Goal: Task Accomplishment & Management: Complete application form

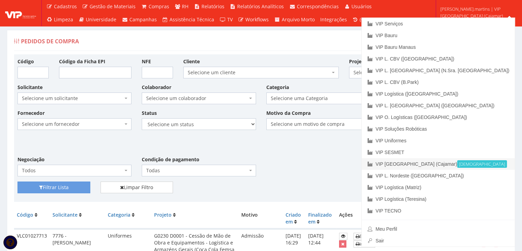
click at [488, 165] on small "[DEMOGRAPHIC_DATA]" at bounding box center [483, 164] width 50 height 8
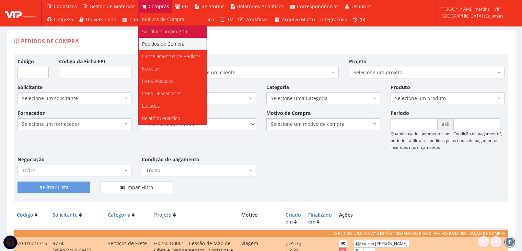
click at [154, 32] on span "Solicitar Compra (SC)" at bounding box center [164, 31] width 45 height 7
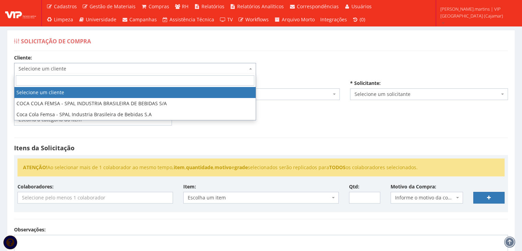
click at [151, 64] on span "Selecione um cliente" at bounding box center [135, 69] width 242 height 12
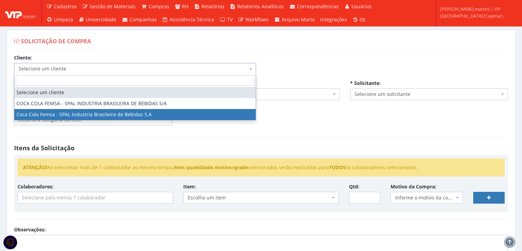
select select "51"
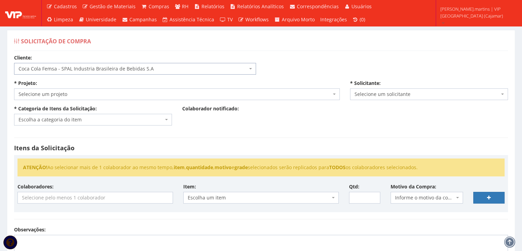
click at [111, 95] on span "Selecione um projeto" at bounding box center [175, 94] width 313 height 7
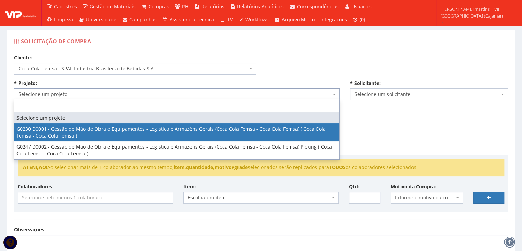
select select "230"
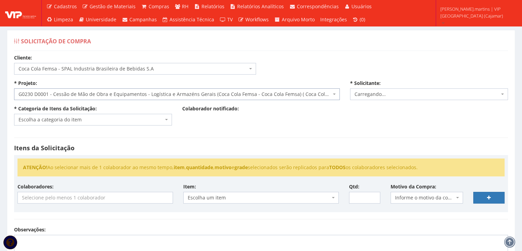
click at [98, 120] on span "Escolha a categoria do item" at bounding box center [91, 119] width 145 height 7
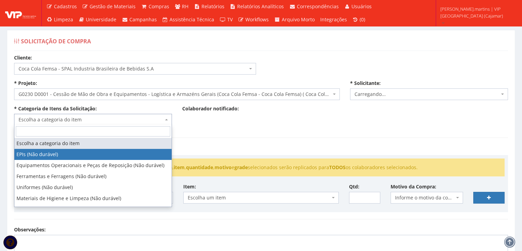
select select "1"
select select "2471"
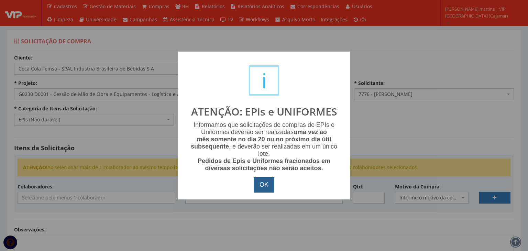
click at [267, 185] on button "OK" at bounding box center [264, 185] width 21 height 16
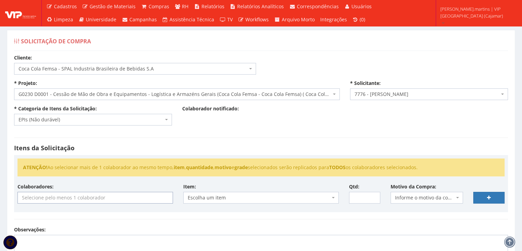
click at [87, 200] on input "search" at bounding box center [95, 197] width 155 height 11
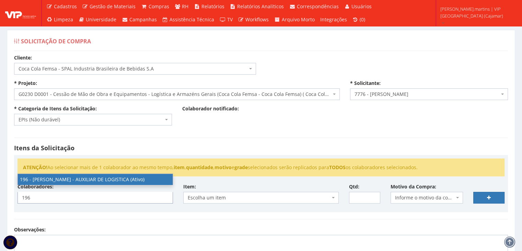
type input "196"
select select "4100"
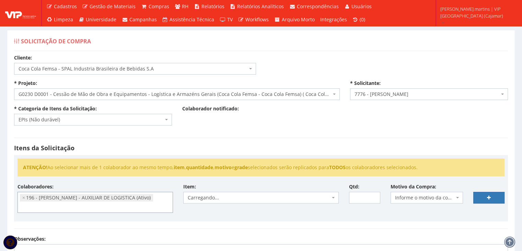
scroll to position [458, 0]
click at [402, 195] on span "Informe o motivo da compra" at bounding box center [425, 197] width 60 height 7
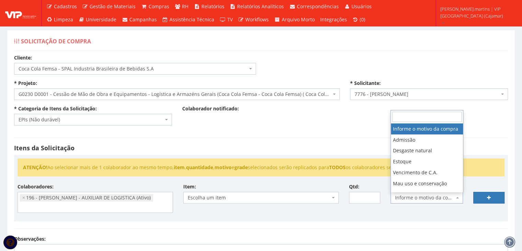
click at [411, 194] on span "Informe o motivo da compra" at bounding box center [425, 197] width 60 height 7
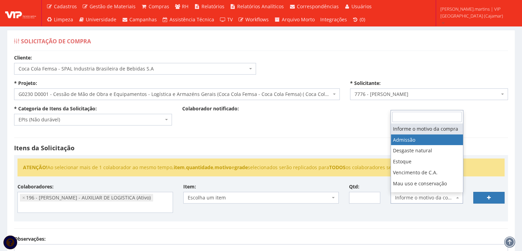
select select "1"
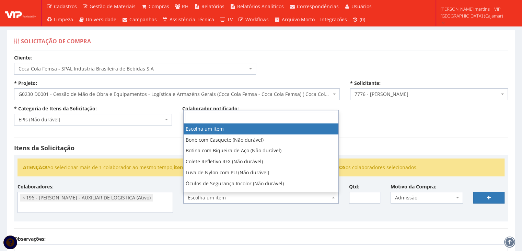
click at [330, 197] on span "Escolha um item" at bounding box center [261, 198] width 156 height 12
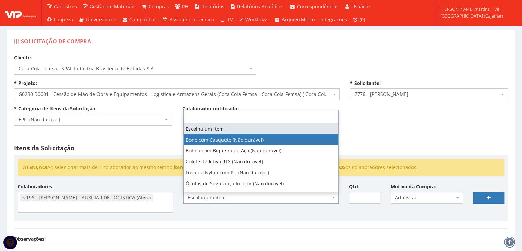
select select "41"
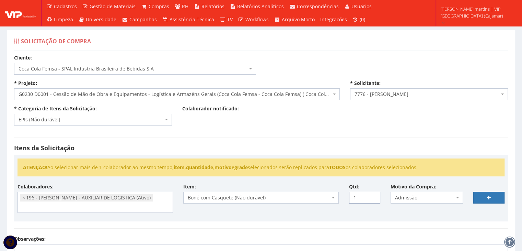
drag, startPoint x: 374, startPoint y: 195, endPoint x: 427, endPoint y: 190, distance: 52.7
type input "1"
click at [374, 194] on input "1" at bounding box center [364, 198] width 31 height 12
click at [488, 193] on link at bounding box center [489, 198] width 31 height 12
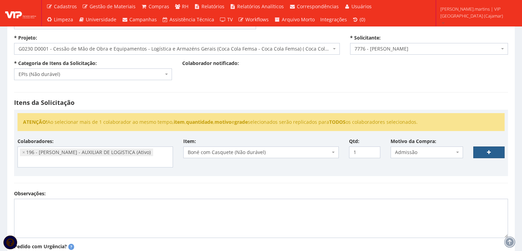
scroll to position [69, 0]
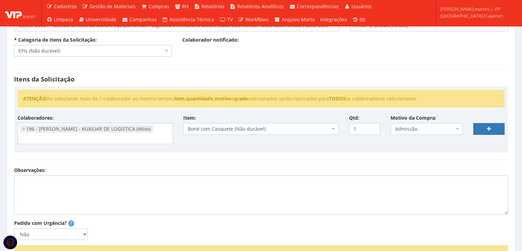
select select
type input "0"
select select
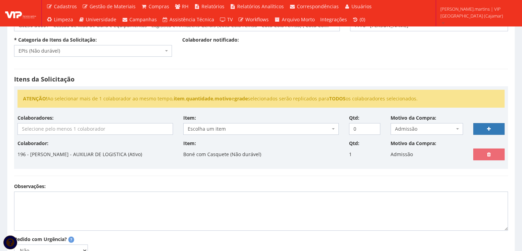
click at [80, 130] on input "search" at bounding box center [95, 128] width 155 height 11
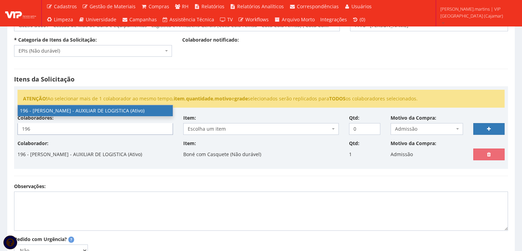
type input "196"
select select "4100"
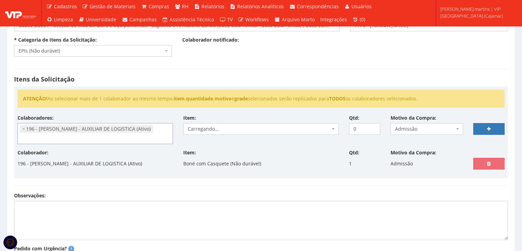
click at [238, 127] on span "Carregando..." at bounding box center [259, 128] width 143 height 7
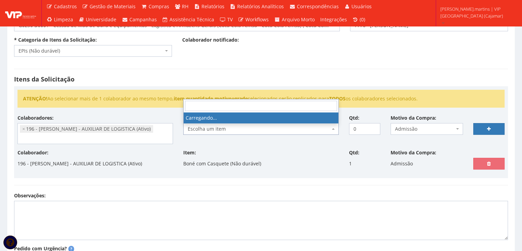
click at [238, 127] on span "Escolha um item" at bounding box center [259, 128] width 143 height 7
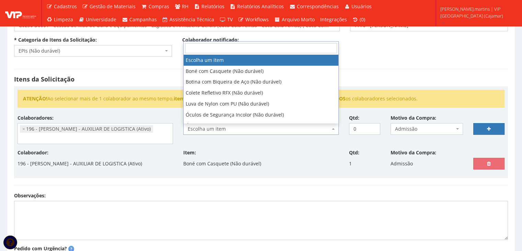
click at [238, 126] on span "Escolha um item" at bounding box center [259, 128] width 143 height 7
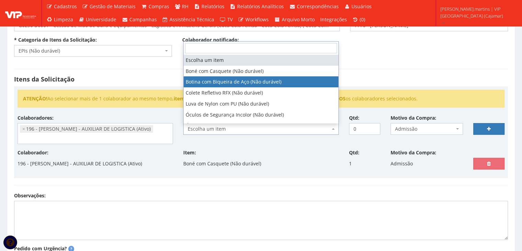
select select "46"
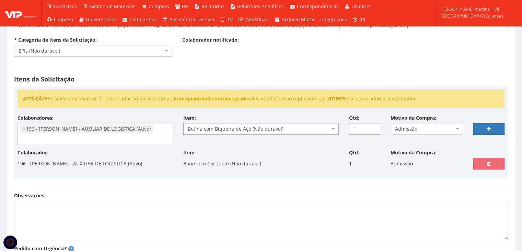
type input "1"
click at [374, 126] on input "1" at bounding box center [364, 129] width 31 height 12
click at [481, 125] on link at bounding box center [489, 129] width 31 height 12
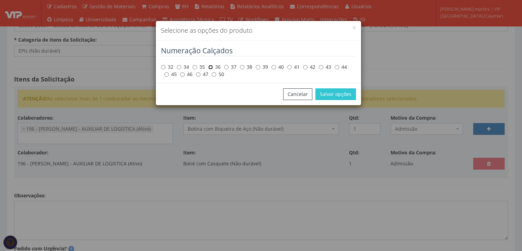
click at [212, 67] on input "36" at bounding box center [211, 67] width 4 height 4
radio input "true"
click at [346, 93] on button "Salvar opções" at bounding box center [336, 94] width 41 height 12
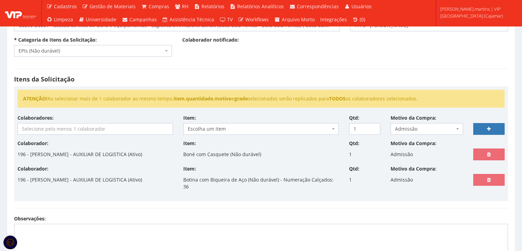
select select
type input "0"
click at [102, 129] on input "search" at bounding box center [95, 128] width 155 height 11
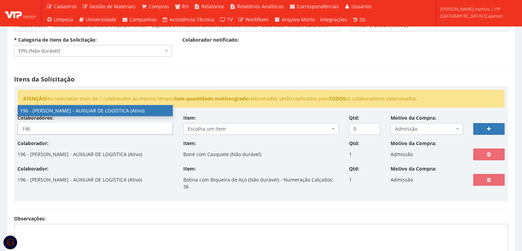
type input "196"
select select "4100"
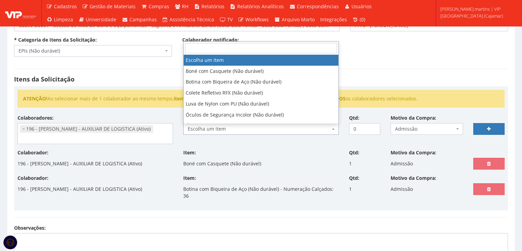
click at [223, 126] on span "Escolha um item" at bounding box center [259, 128] width 143 height 7
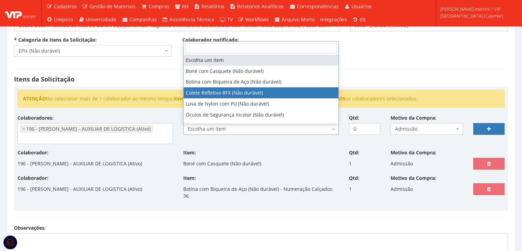
select select "104"
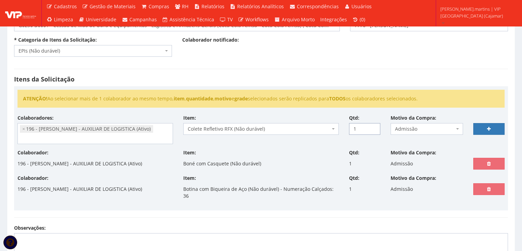
type input "1"
click at [372, 126] on input "1" at bounding box center [364, 129] width 31 height 12
click at [489, 127] on icon at bounding box center [489, 128] width 4 height 5
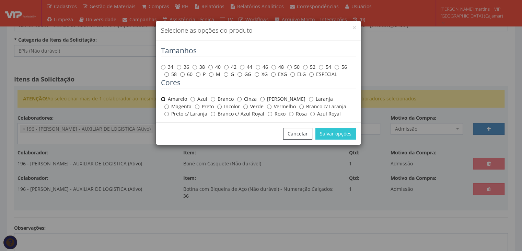
click at [162, 98] on input "Amarelo" at bounding box center [163, 99] width 4 height 4
radio input "true"
click at [209, 73] on input "M" at bounding box center [211, 74] width 4 height 4
radio input "true"
click at [330, 135] on button "Salvar opções" at bounding box center [336, 134] width 41 height 12
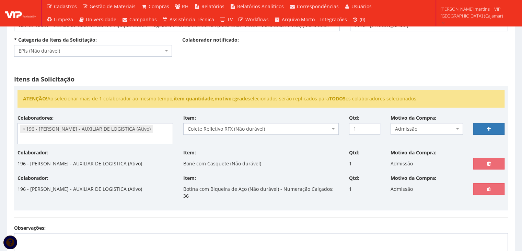
select select
type input "0"
select select
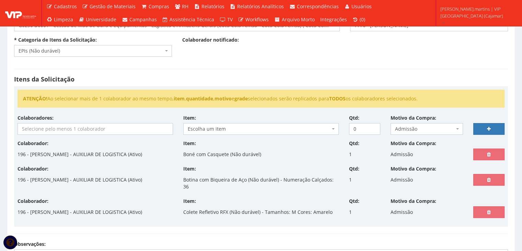
click at [103, 124] on input "search" at bounding box center [95, 128] width 155 height 11
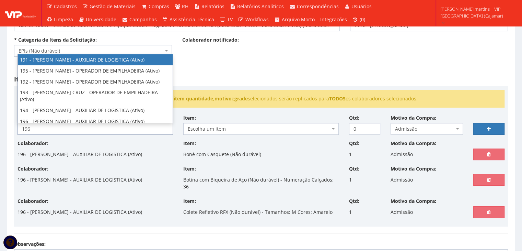
type input "196"
select select "4100"
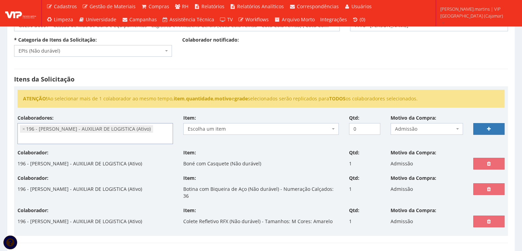
click at [208, 130] on span "Escolha um item" at bounding box center [259, 128] width 143 height 7
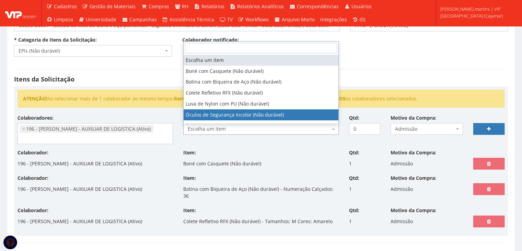
select select "216"
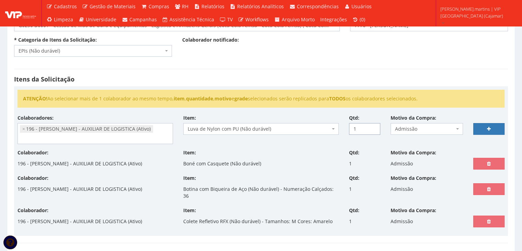
click at [374, 126] on input "1" at bounding box center [364, 129] width 31 height 12
click at [373, 125] on input "2" at bounding box center [364, 129] width 31 height 12
type input "3"
click at [373, 125] on input "3" at bounding box center [364, 129] width 31 height 12
click at [484, 127] on link at bounding box center [489, 129] width 31 height 12
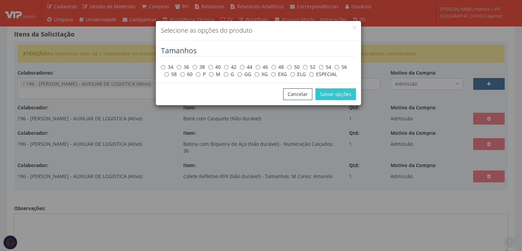
scroll to position [114, 0]
drag, startPoint x: 211, startPoint y: 73, endPoint x: 214, endPoint y: 79, distance: 6.8
click at [211, 73] on input "M" at bounding box center [211, 74] width 4 height 4
radio input "true"
click at [339, 96] on button "Salvar opções" at bounding box center [336, 94] width 41 height 12
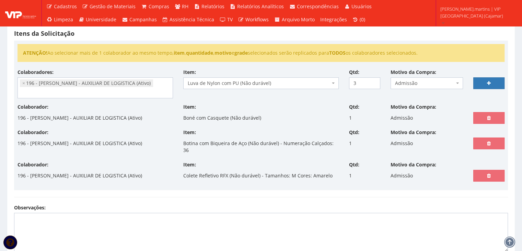
select select
type input "0"
select select
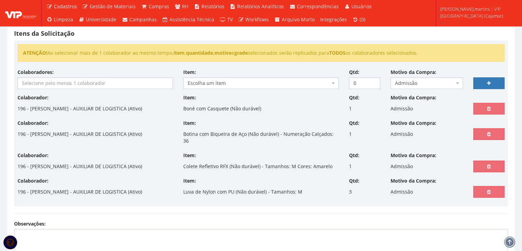
click at [124, 82] on input "search" at bounding box center [95, 83] width 155 height 11
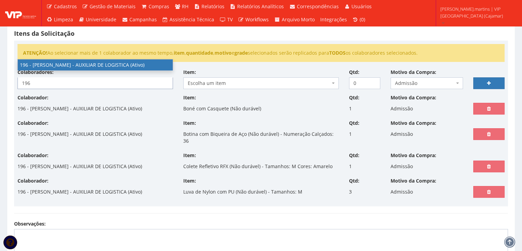
type input "196"
select select "4100"
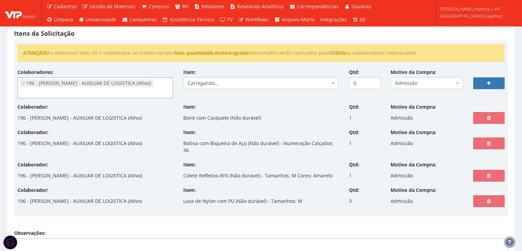
click at [211, 83] on span "Carregando..." at bounding box center [259, 83] width 143 height 7
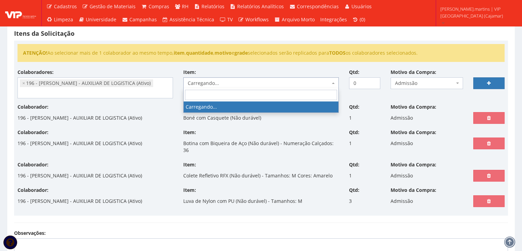
click at [211, 83] on span "Carregando..." at bounding box center [259, 83] width 143 height 7
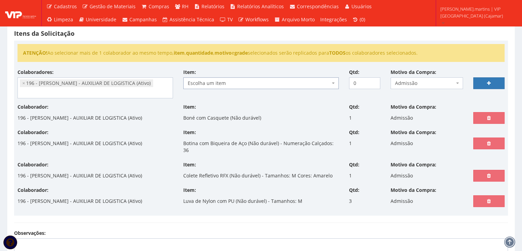
click at [211, 83] on span "Escolha um item" at bounding box center [259, 83] width 143 height 7
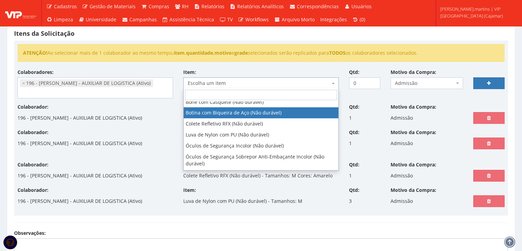
scroll to position [23, 0]
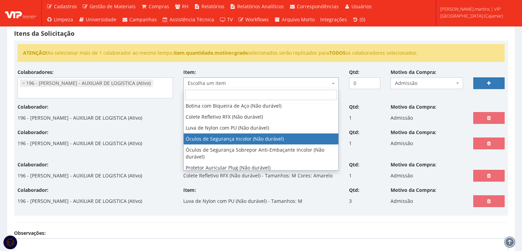
select select "246"
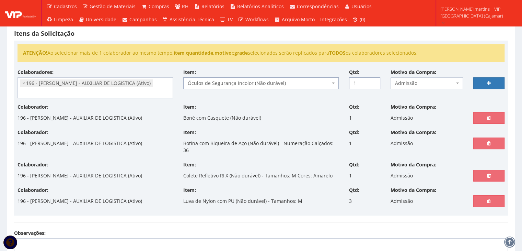
type input "1"
click at [372, 80] on input "1" at bounding box center [364, 83] width 31 height 12
click at [487, 79] on link at bounding box center [489, 83] width 31 height 12
select select
type input "0"
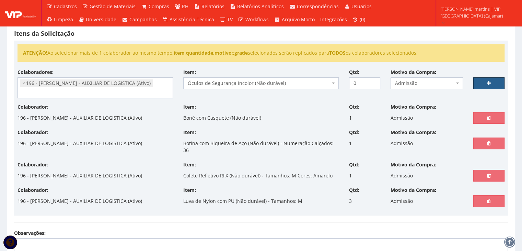
select select
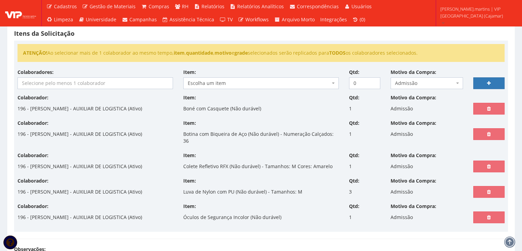
click at [40, 86] on input "search" at bounding box center [95, 83] width 155 height 11
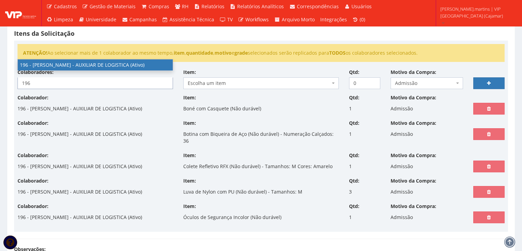
type input "196"
select select "4100"
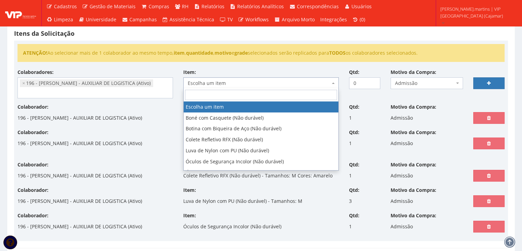
click at [236, 81] on span "Escolha um item" at bounding box center [259, 83] width 143 height 7
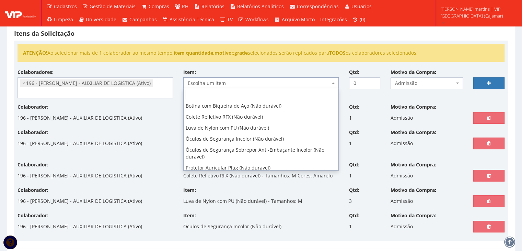
scroll to position [26, 0]
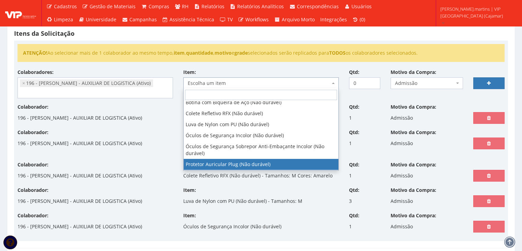
select select "292"
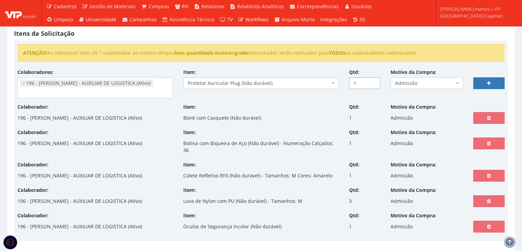
click at [374, 79] on input "1" at bounding box center [364, 83] width 31 height 12
click at [373, 79] on input "2" at bounding box center [364, 83] width 31 height 12
type input "3"
click at [373, 79] on input "3" at bounding box center [364, 83] width 31 height 12
click at [490, 77] on link at bounding box center [489, 83] width 31 height 12
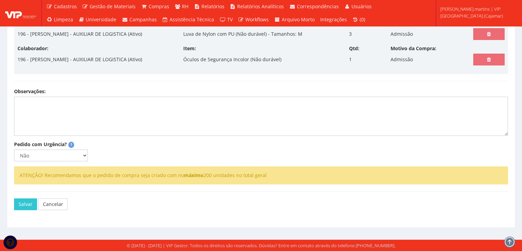
scroll to position [307, 0]
drag, startPoint x: 63, startPoint y: 152, endPoint x: 59, endPoint y: 160, distance: 8.4
click at [63, 152] on select "Não Sim" at bounding box center [51, 155] width 74 height 12
click at [14, 149] on select "Não Sim" at bounding box center [51, 155] width 74 height 12
drag, startPoint x: 52, startPoint y: 151, endPoint x: 51, endPoint y: 158, distance: 6.9
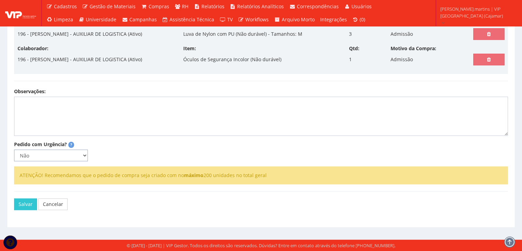
click at [52, 151] on select "Não Sim" at bounding box center [51, 155] width 74 height 12
select select
type input "0"
select select
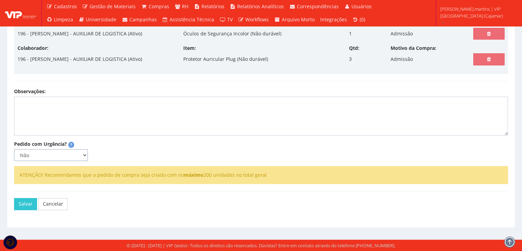
select select "1"
click at [14, 161] on select "Não Sim" at bounding box center [51, 155] width 74 height 12
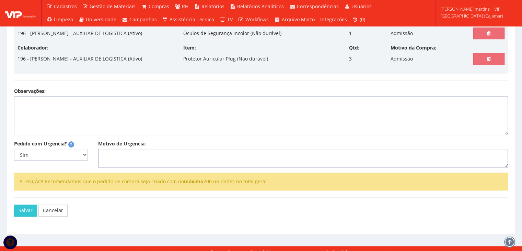
click at [131, 167] on textarea "Motivo de Urgência:" at bounding box center [303, 158] width 410 height 19
type textarea "Admissão"
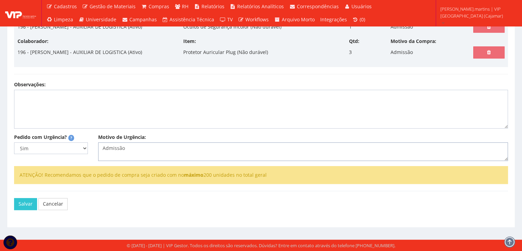
scroll to position [337, 0]
click at [19, 203] on button "Salvar" at bounding box center [25, 204] width 23 height 12
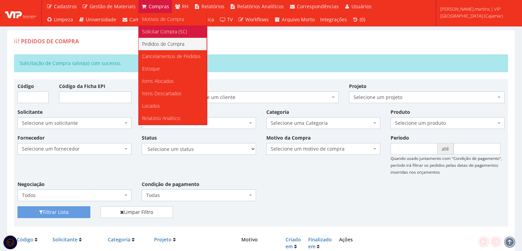
click at [159, 30] on span "Solicitar Compra (SC)" at bounding box center [164, 31] width 45 height 7
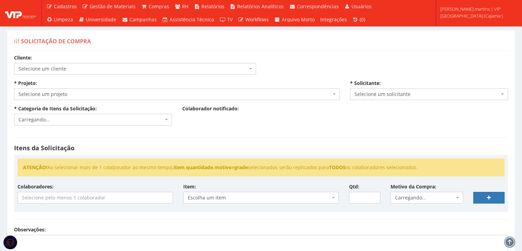
click at [143, 67] on span "Selecione um cliente" at bounding box center [133, 68] width 229 height 7
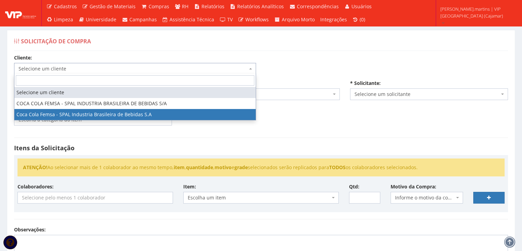
select select "51"
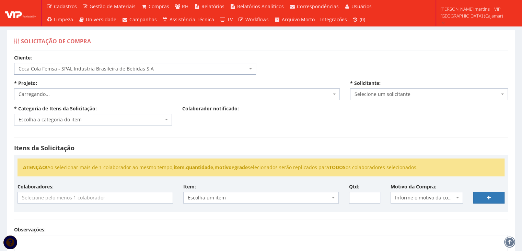
click at [121, 95] on span "Carregando..." at bounding box center [175, 94] width 313 height 7
click at [114, 94] on span "Selecione um projeto" at bounding box center [175, 94] width 313 height 7
click at [115, 94] on span "Selecione um projeto" at bounding box center [175, 94] width 313 height 7
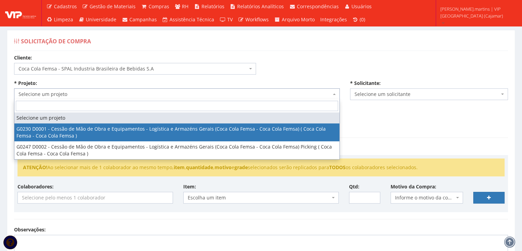
select select "230"
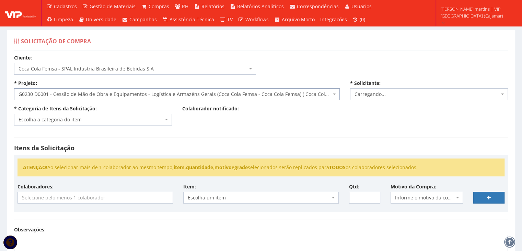
click at [106, 117] on span "Escolha a categoria do item" at bounding box center [91, 119] width 145 height 7
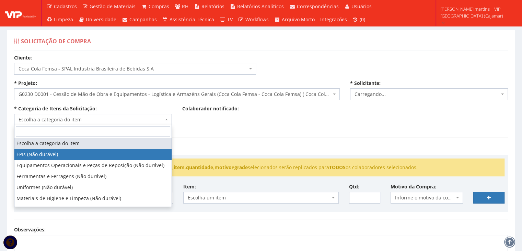
select select "2471"
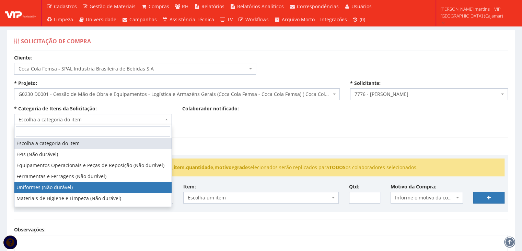
select select "4"
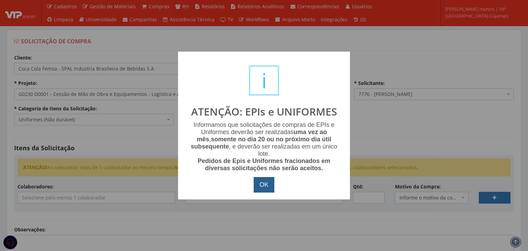
click at [261, 190] on button "OK" at bounding box center [264, 185] width 21 height 16
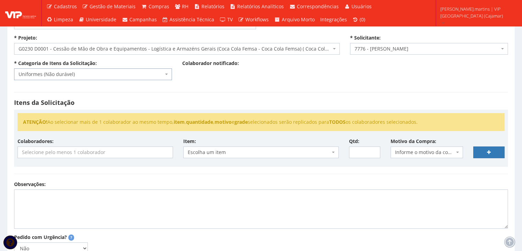
scroll to position [46, 0]
click at [119, 151] on input "search" at bounding box center [95, 151] width 155 height 11
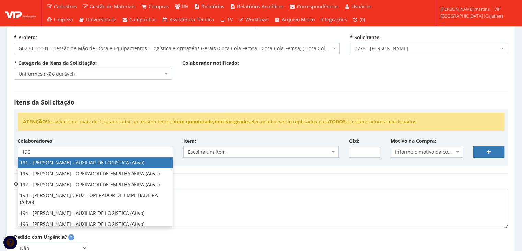
type input "196"
select select "4100"
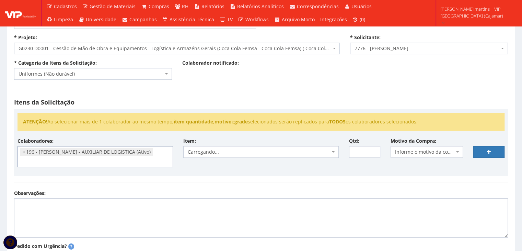
scroll to position [354, 0]
click at [416, 153] on span "Informe o motivo da compra" at bounding box center [425, 151] width 60 height 7
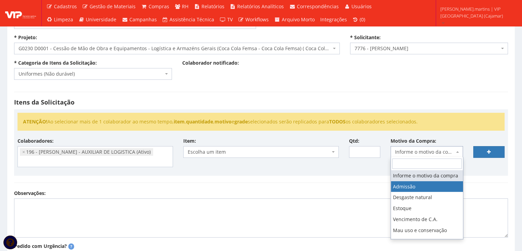
select select "1"
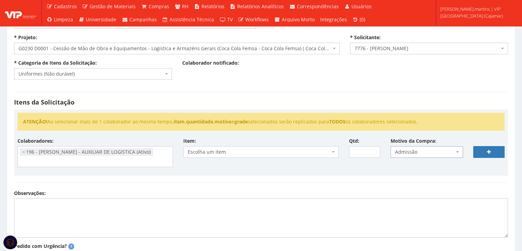
click at [331, 152] on span "Escolha um item" at bounding box center [261, 152] width 156 height 12
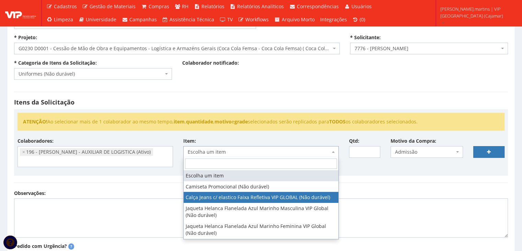
select select "2326"
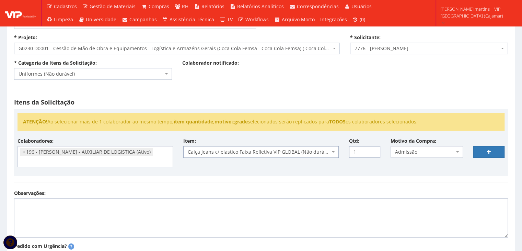
click at [373, 148] on input "1" at bounding box center [364, 152] width 31 height 12
type input "2"
click at [373, 148] on input "2" at bounding box center [364, 152] width 31 height 12
click at [480, 149] on link at bounding box center [489, 152] width 31 height 12
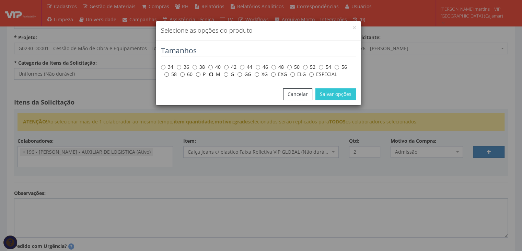
drag, startPoint x: 211, startPoint y: 76, endPoint x: 234, endPoint y: 79, distance: 22.8
click at [211, 76] on input "M" at bounding box center [211, 74] width 4 height 4
radio input "true"
click at [324, 97] on button "Salvar opções" at bounding box center [336, 94] width 41 height 12
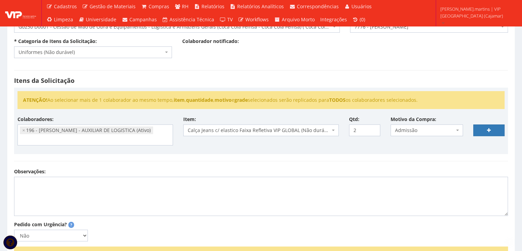
scroll to position [114, 0]
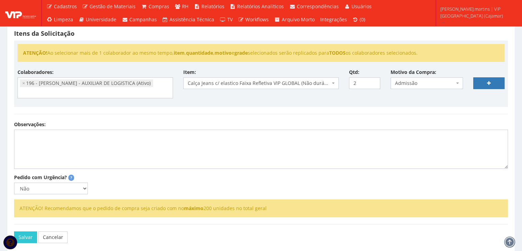
select select
type input "0"
select select
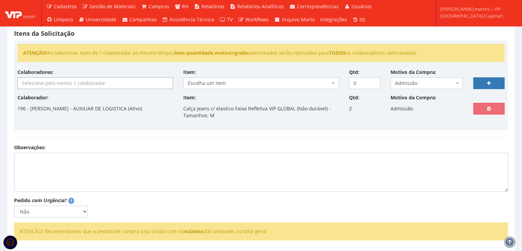
click at [47, 87] on input "search" at bounding box center [95, 83] width 155 height 11
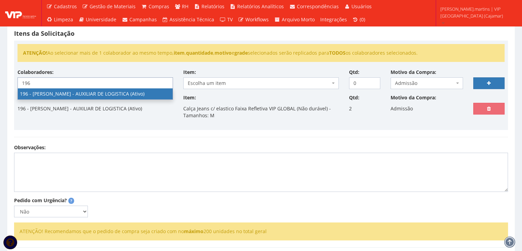
type input "196"
select select "4100"
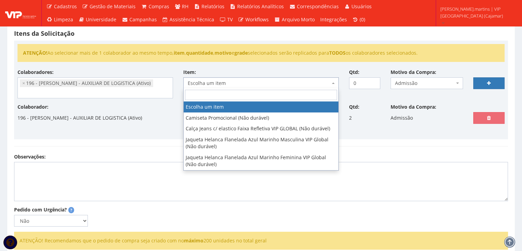
click at [247, 80] on span "Escolha um item" at bounding box center [259, 83] width 143 height 7
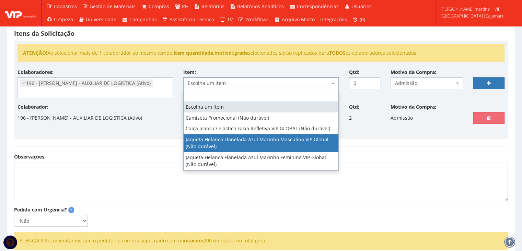
select select "2338"
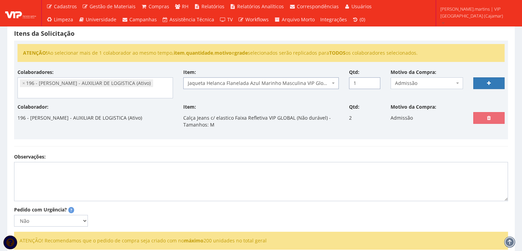
drag, startPoint x: 373, startPoint y: 81, endPoint x: 403, endPoint y: 80, distance: 29.9
type input "1"
click at [373, 81] on input "1" at bounding box center [364, 83] width 31 height 12
click at [482, 80] on link at bounding box center [489, 83] width 31 height 12
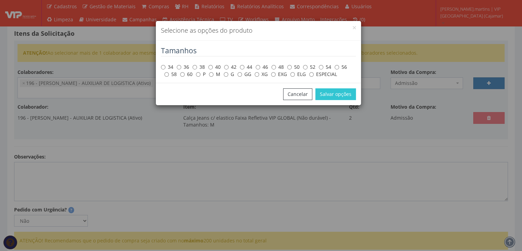
click at [209, 75] on div "34 36 38 40 42 44 46 48 50 52 54 56 58 60 P M G GG XG EXG ELG ESPECIAL" at bounding box center [258, 70] width 195 height 14
drag, startPoint x: 210, startPoint y: 73, endPoint x: 239, endPoint y: 77, distance: 29.1
click at [211, 73] on input "M" at bounding box center [211, 74] width 4 height 4
radio input "true"
click at [333, 95] on button "Salvar opções" at bounding box center [336, 94] width 41 height 12
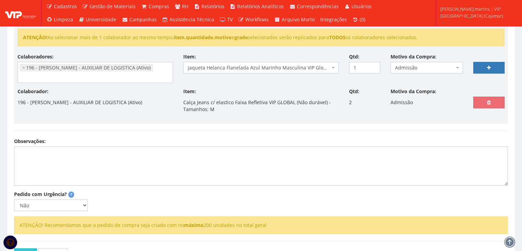
scroll to position [137, 0]
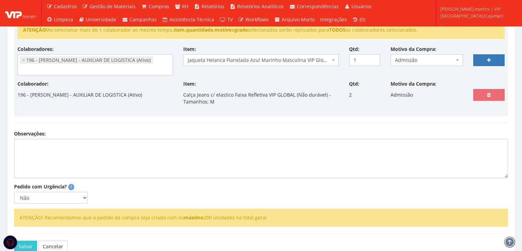
select select
type input "0"
select select
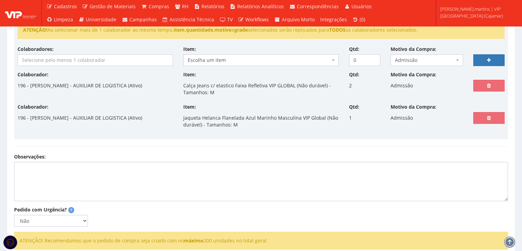
click at [44, 62] on input "search" at bounding box center [95, 60] width 155 height 11
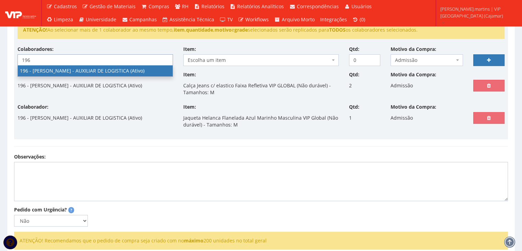
type input "196"
select select "4100"
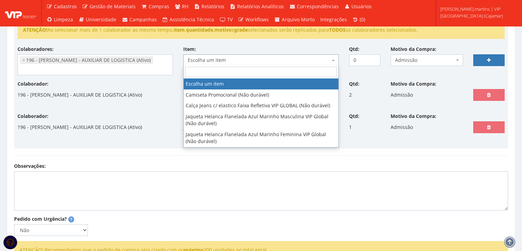
click at [216, 60] on span "Escolha um item" at bounding box center [259, 60] width 143 height 7
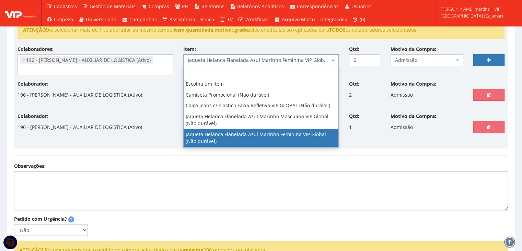
click at [330, 59] on span "Jaqueta Helanca Flanelada Azul Marinho Feminina VIP Global (Não durável)" at bounding box center [259, 60] width 143 height 7
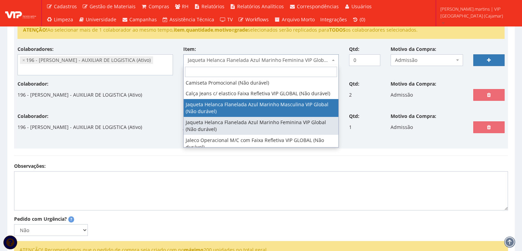
scroll to position [18, 0]
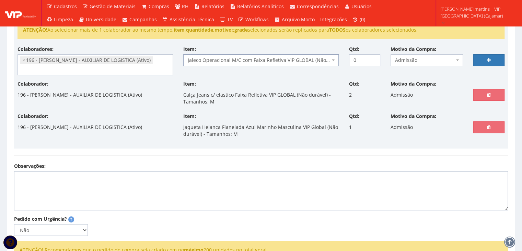
select select "2376"
click at [373, 56] on input "1" at bounding box center [364, 60] width 31 height 12
type input "2"
click at [373, 56] on input "2" at bounding box center [364, 60] width 31 height 12
click at [481, 58] on link at bounding box center [489, 60] width 31 height 12
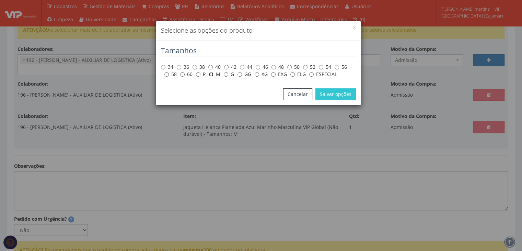
click at [211, 75] on input "M" at bounding box center [211, 74] width 4 height 4
radio input "true"
click at [336, 92] on button "Salvar opções" at bounding box center [336, 94] width 41 height 12
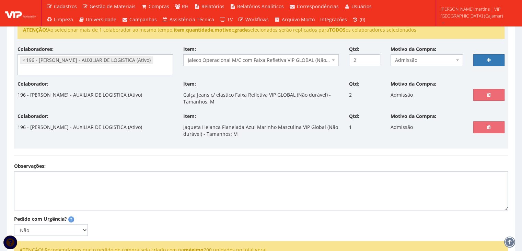
select select
type input "0"
select select
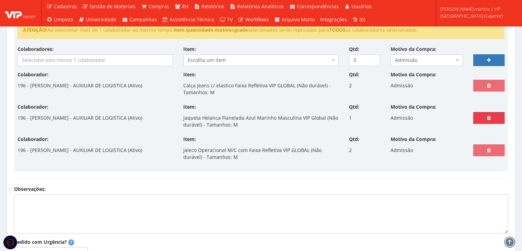
click at [483, 116] on link at bounding box center [489, 118] width 31 height 12
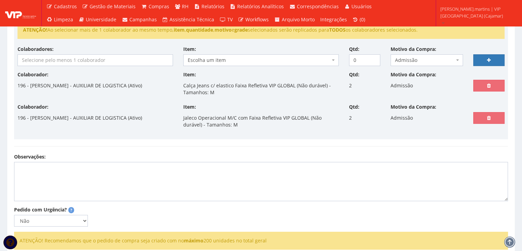
click at [109, 55] on input "search" at bounding box center [95, 60] width 155 height 11
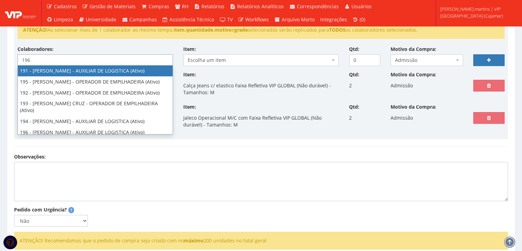
type input "196"
select select "4100"
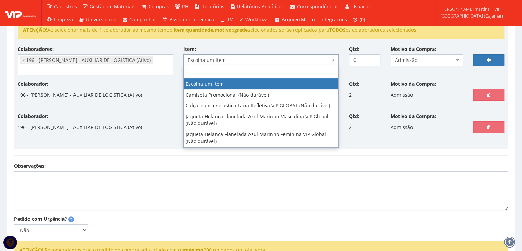
click at [271, 57] on span "Escolha um item" at bounding box center [259, 60] width 143 height 7
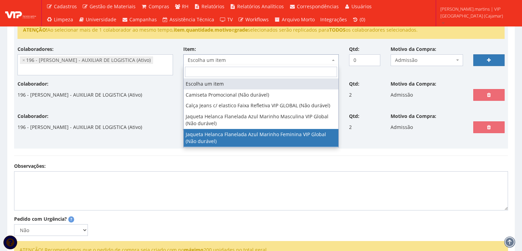
select select "2339"
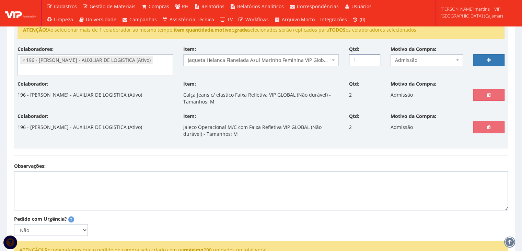
drag, startPoint x: 374, startPoint y: 57, endPoint x: 418, endPoint y: 57, distance: 44.0
type input "1"
click at [374, 57] on input "1" at bounding box center [364, 60] width 31 height 12
click at [481, 57] on link at bounding box center [489, 60] width 31 height 12
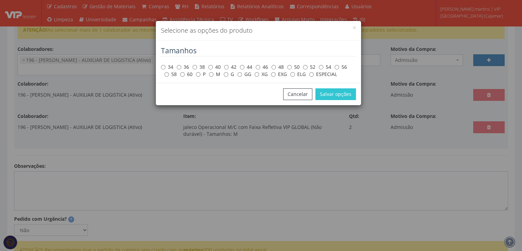
click at [214, 75] on label "M" at bounding box center [214, 74] width 11 height 7
click at [214, 75] on input "M" at bounding box center [211, 74] width 4 height 4
radio input "true"
click at [343, 91] on button "Salvar opções" at bounding box center [336, 94] width 41 height 12
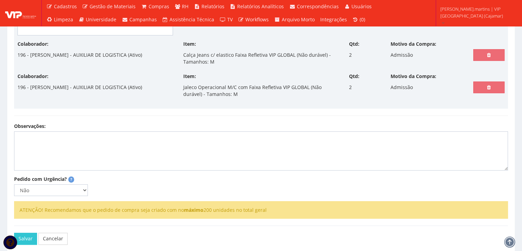
scroll to position [211, 0]
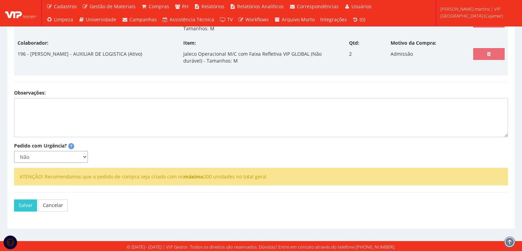
click at [70, 159] on select "Não Sim" at bounding box center [51, 157] width 74 height 12
select select "1"
click at [14, 151] on select "Não Sim" at bounding box center [51, 157] width 74 height 12
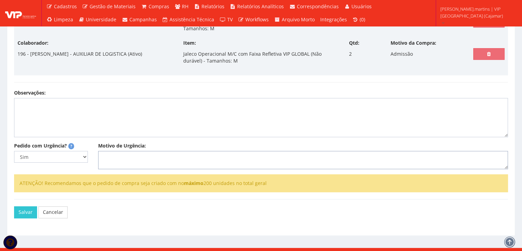
click at [128, 157] on textarea "Motivo de Urgência:" at bounding box center [303, 160] width 410 height 19
type textarea "A"
select select
type input "0"
type textarea "Adm"
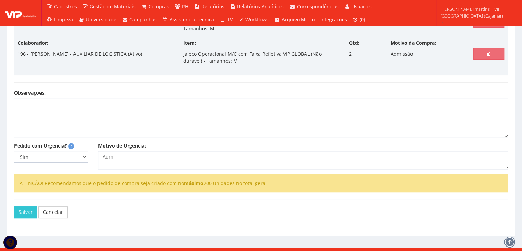
select select
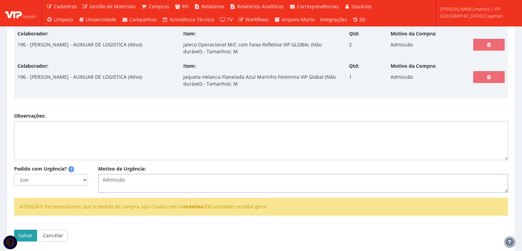
type textarea "Admissão"
click at [29, 231] on button "Salvar" at bounding box center [25, 235] width 23 height 12
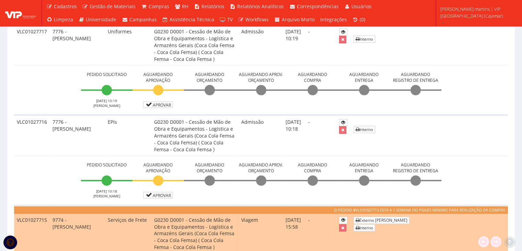
scroll to position [229, 0]
click at [157, 194] on link "Aprovar" at bounding box center [158, 195] width 30 height 7
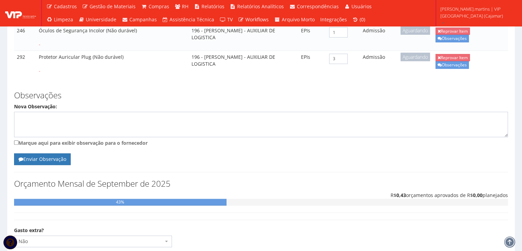
scroll to position [325, 0]
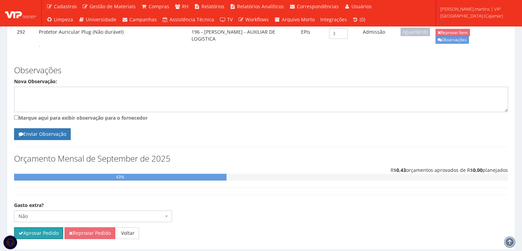
drag, startPoint x: 51, startPoint y: 209, endPoint x: 283, endPoint y: 35, distance: 290.1
click at [51, 227] on button "Aprovar Pedido" at bounding box center [38, 233] width 49 height 12
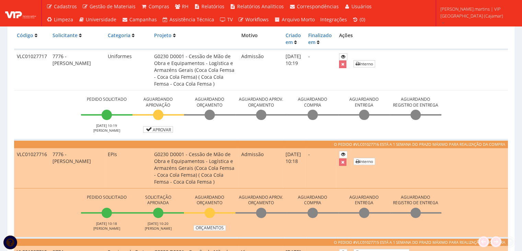
scroll to position [229, 0]
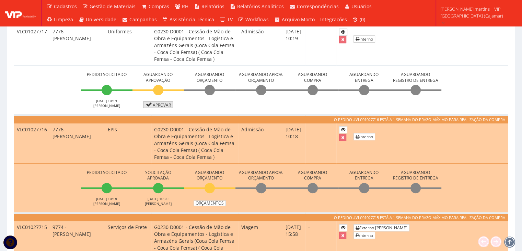
click at [164, 103] on link "Aprovar" at bounding box center [158, 104] width 30 height 7
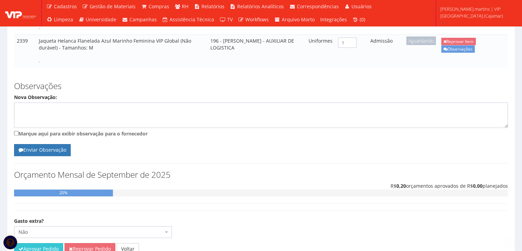
scroll to position [253, 0]
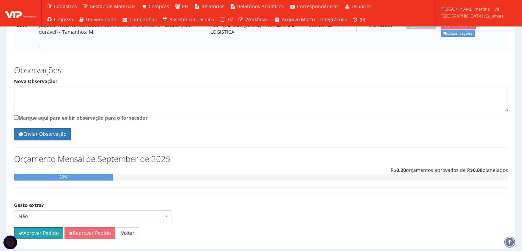
drag, startPoint x: 36, startPoint y: 211, endPoint x: 284, endPoint y: 33, distance: 304.7
click at [37, 227] on button "Aprovar Pedido" at bounding box center [38, 233] width 49 height 12
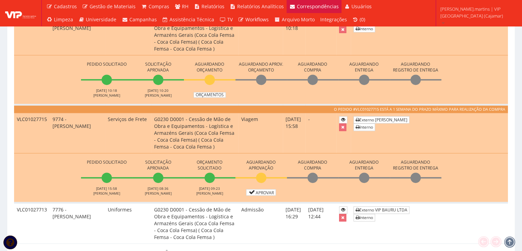
scroll to position [344, 0]
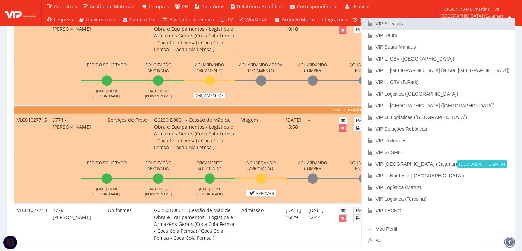
click at [455, 23] on link "VIP Serviços" at bounding box center [438, 24] width 153 height 12
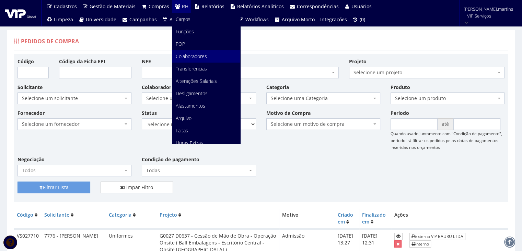
click at [191, 54] on span "Colaboradores" at bounding box center [191, 56] width 31 height 7
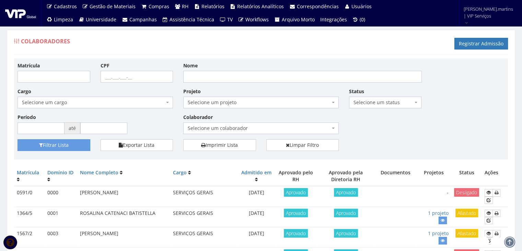
click at [213, 128] on span "Selecione um colaborador" at bounding box center [259, 128] width 143 height 7
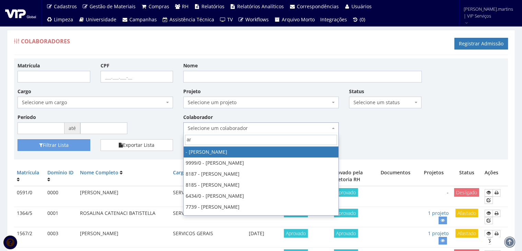
type input "art"
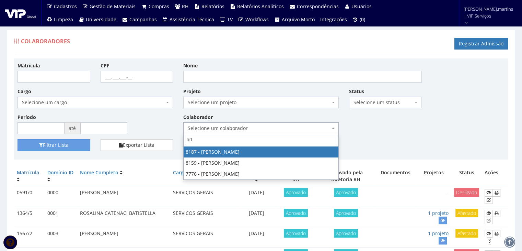
select select "4101"
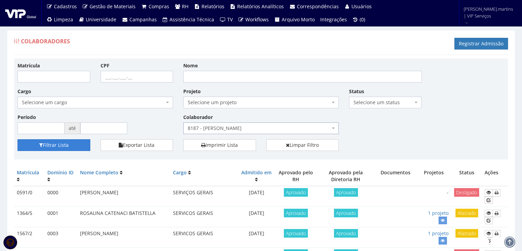
click at [48, 144] on button "Filtrar Lista" at bounding box center [54, 145] width 73 height 12
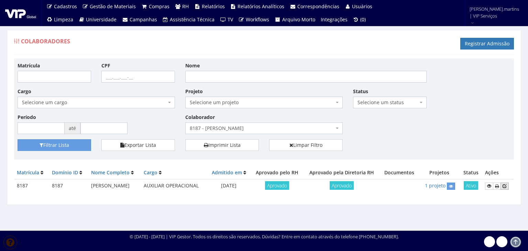
click at [506, 187] on icon at bounding box center [504, 185] width 4 height 5
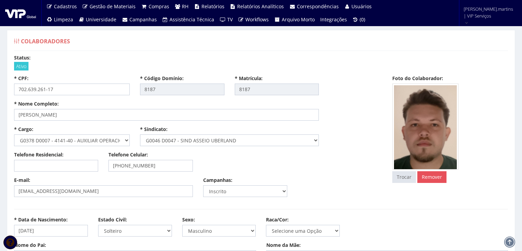
select select
type input "1.541,23"
type input "0,00"
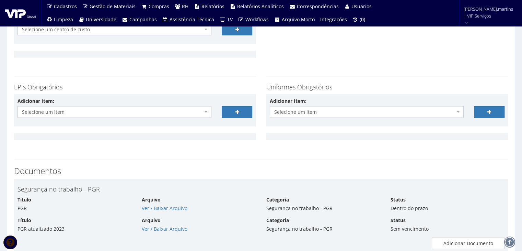
scroll to position [1580, 0]
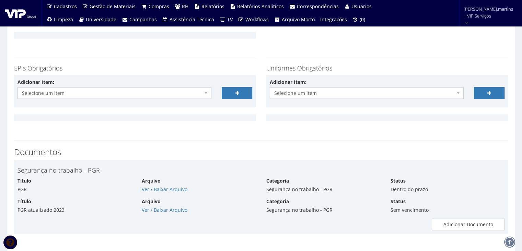
click at [67, 94] on span "Selecione um item" at bounding box center [112, 93] width 181 height 7
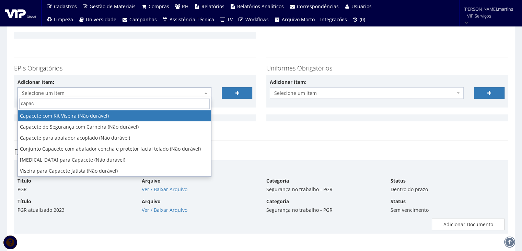
type input "capace"
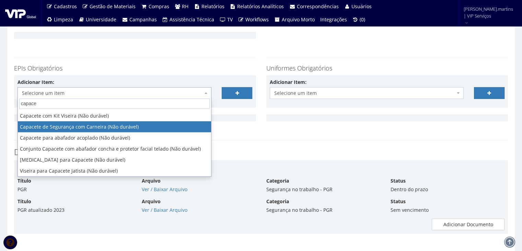
select select "81"
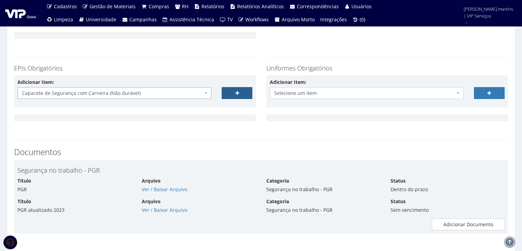
click at [235, 88] on link at bounding box center [237, 93] width 31 height 12
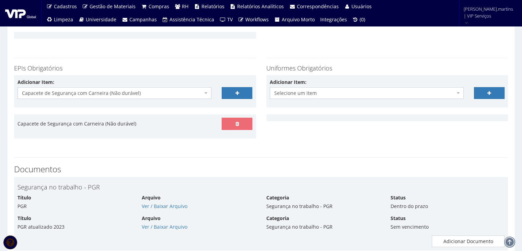
click at [193, 92] on span "Capacete de Segurança com Carneira (Não durável)" at bounding box center [112, 93] width 181 height 7
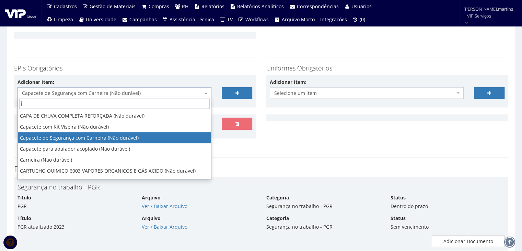
scroll to position [0, 0]
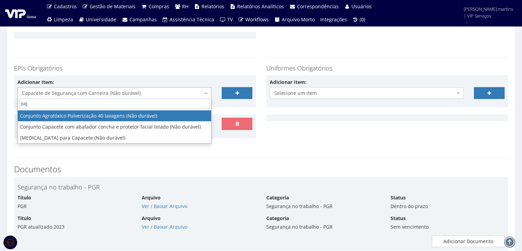
type input "jugu"
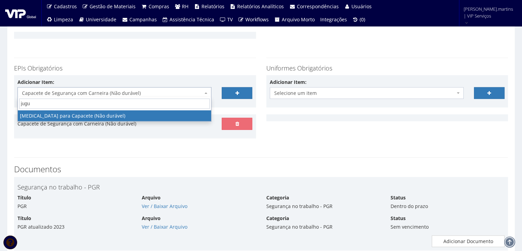
select select "197"
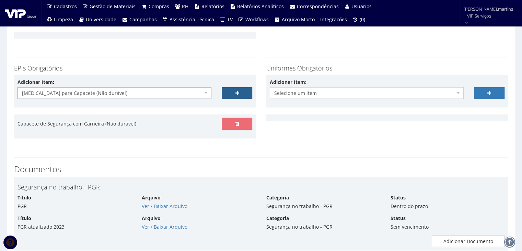
click at [229, 88] on link at bounding box center [237, 93] width 31 height 12
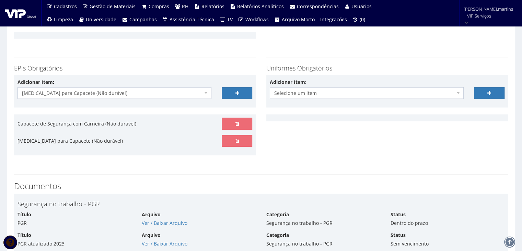
click at [176, 90] on span "Jugular para Capacete (Não durável)" at bounding box center [112, 93] width 181 height 7
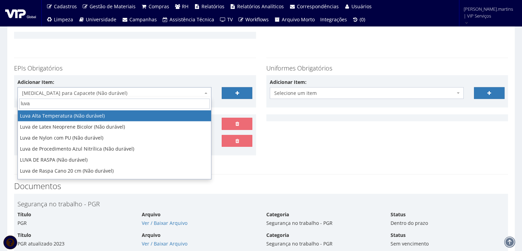
type input "luva"
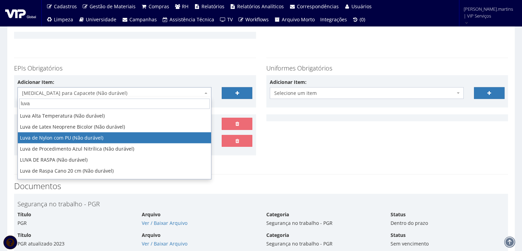
select select "216"
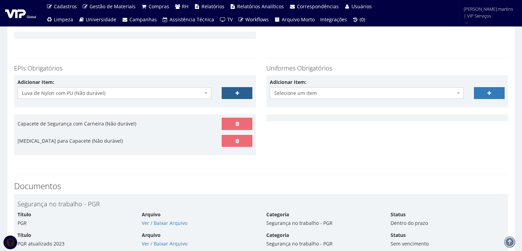
click at [234, 89] on link at bounding box center [237, 93] width 31 height 12
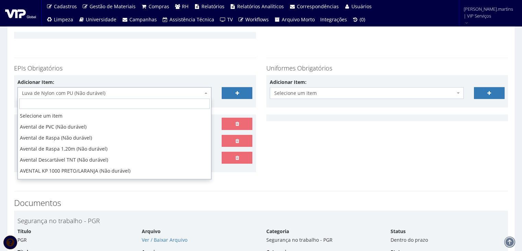
click at [191, 90] on span "Luva de Nylon com PU (Não durável)" at bounding box center [112, 93] width 181 height 7
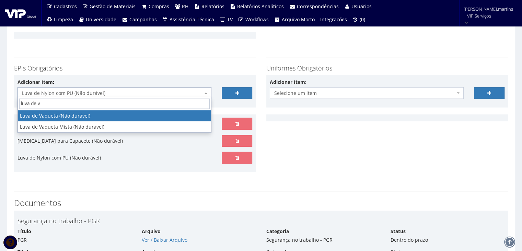
type input "luva de va"
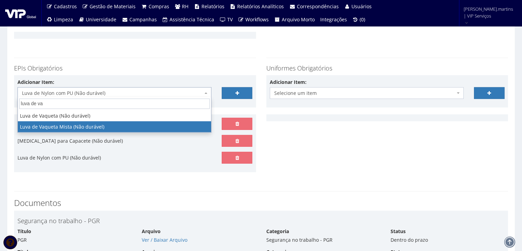
select select "220"
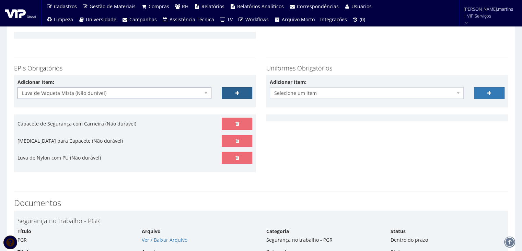
click at [240, 93] on link at bounding box center [237, 93] width 31 height 12
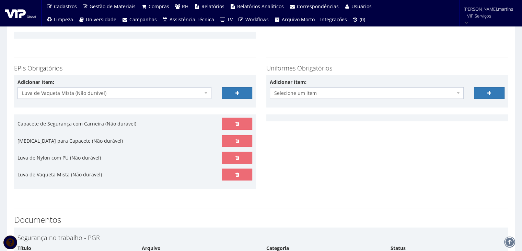
click at [175, 90] on span "Luva de Vaqueta Mista (Não durável)" at bounding box center [112, 93] width 181 height 7
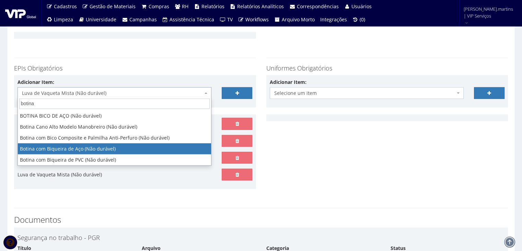
type input "botina"
select select "46"
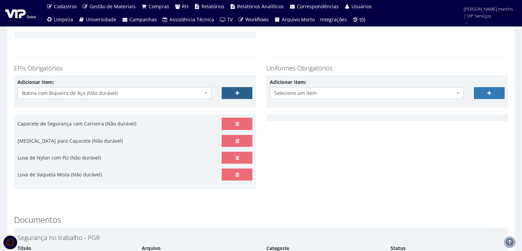
click at [230, 88] on link at bounding box center [237, 93] width 31 height 12
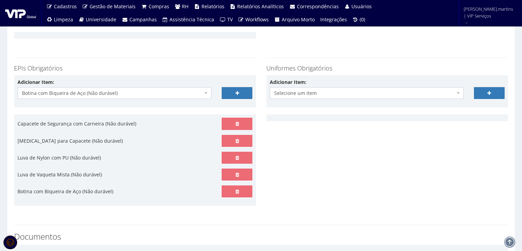
click at [171, 93] on span "Botina com Biqueira de Aço (Não durável)" at bounding box center [112, 93] width 181 height 7
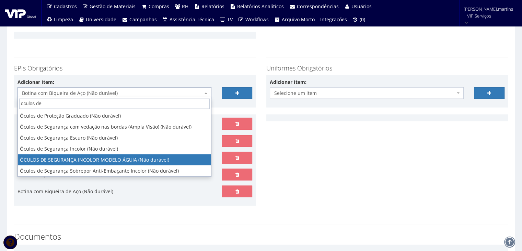
type input "oculos de"
select select "1840"
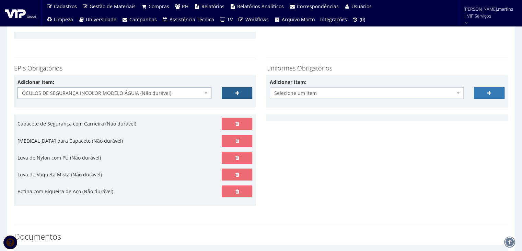
click at [234, 90] on link at bounding box center [237, 93] width 31 height 12
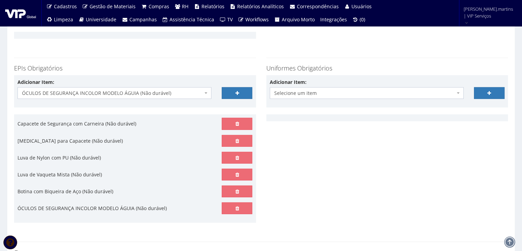
click at [184, 88] on span "ÓCULOS DE SEGURANÇA INCOLOR MODELO ÁGUIA (Não durável)" at bounding box center [115, 93] width 194 height 12
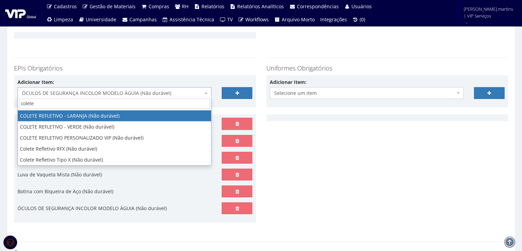
type input "colete"
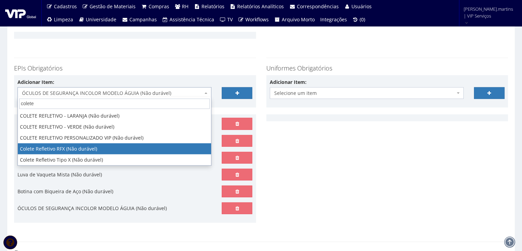
select select "104"
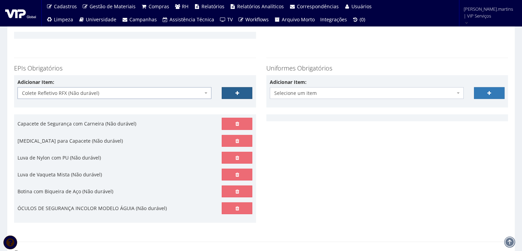
click at [239, 91] on link at bounding box center [237, 93] width 31 height 12
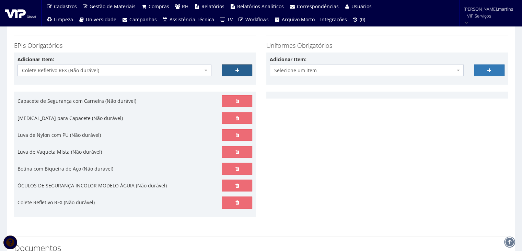
scroll to position [1626, 0]
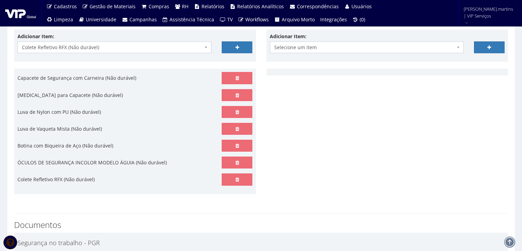
click at [153, 47] on span "Colete Refletivo RFX (Não durável)" at bounding box center [112, 47] width 181 height 7
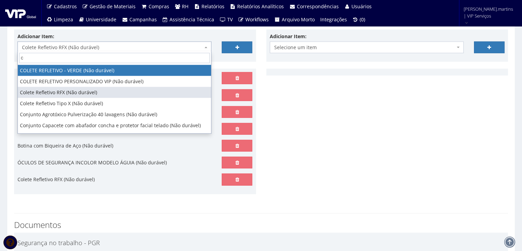
scroll to position [0, 0]
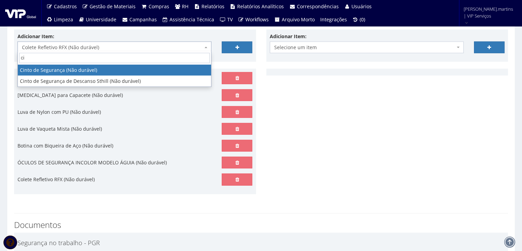
type input "c"
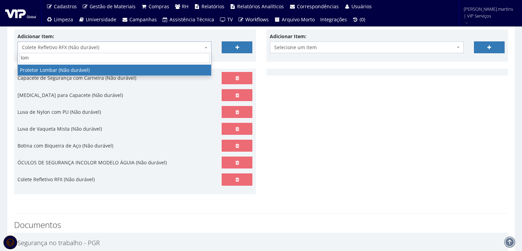
type input "lomb"
select select "295"
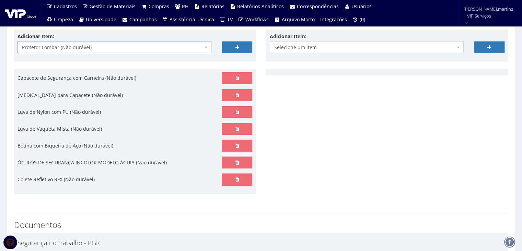
click at [241, 37] on div at bounding box center [237, 43] width 41 height 20
click at [239, 42] on link at bounding box center [237, 48] width 31 height 12
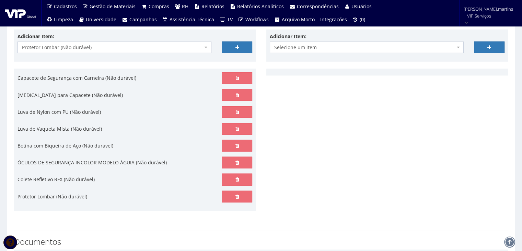
click at [154, 46] on span "Protetor Lombar (Não durável)" at bounding box center [112, 47] width 181 height 7
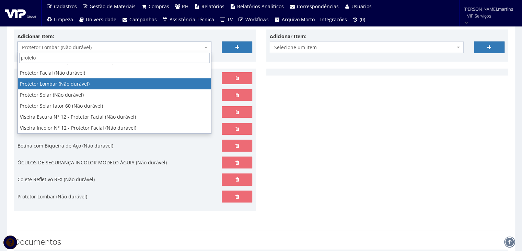
scroll to position [52, 0]
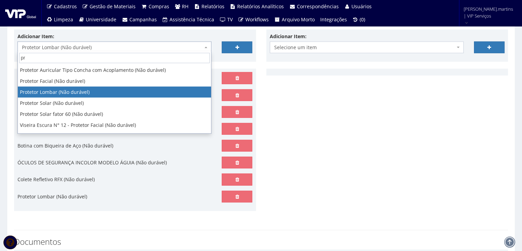
type input "p"
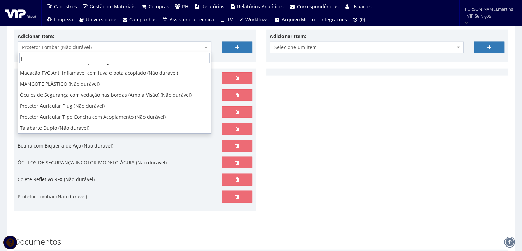
scroll to position [0, 0]
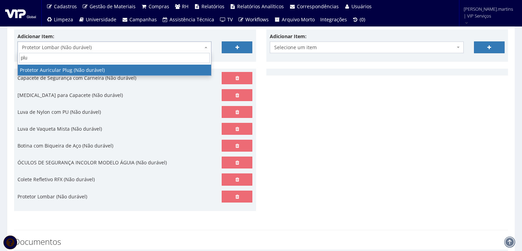
type input "plug"
select select "292"
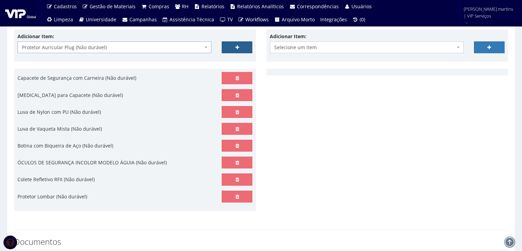
click at [232, 42] on link at bounding box center [237, 48] width 31 height 12
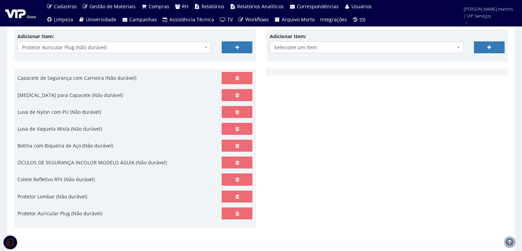
click at [329, 46] on span "Selecione um item" at bounding box center [364, 47] width 181 height 7
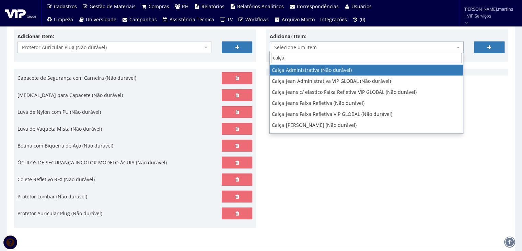
type input "calça"
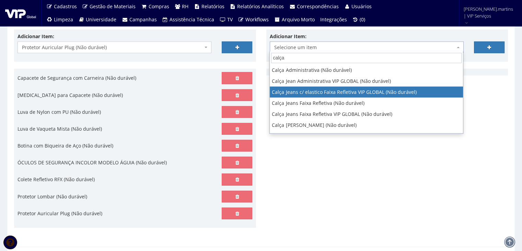
select select "2326"
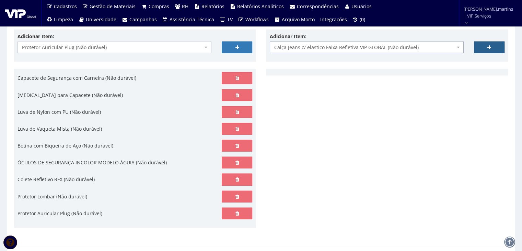
click at [489, 48] on link at bounding box center [489, 48] width 31 height 12
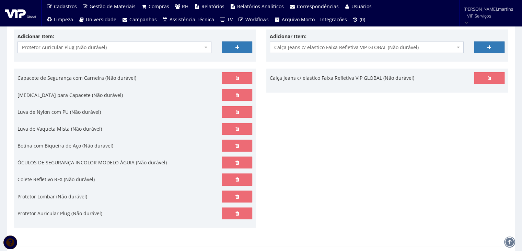
click at [414, 45] on span "Calça Jeans c/ elastico Faixa Refletiva VIP GLOBAL (Não durável)" at bounding box center [364, 47] width 181 height 7
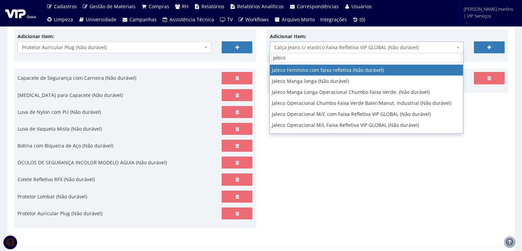
type input "jaleco"
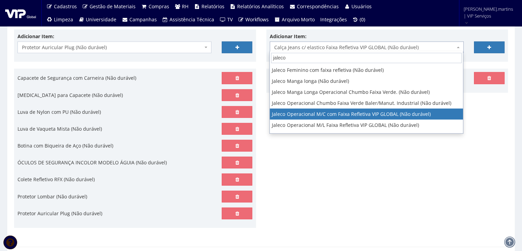
select select "2376"
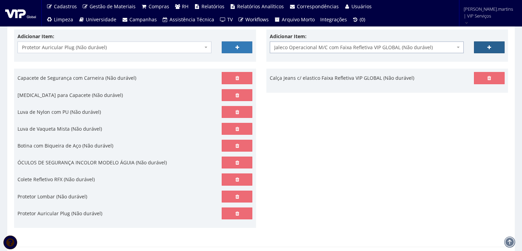
click at [493, 44] on link at bounding box center [489, 48] width 31 height 12
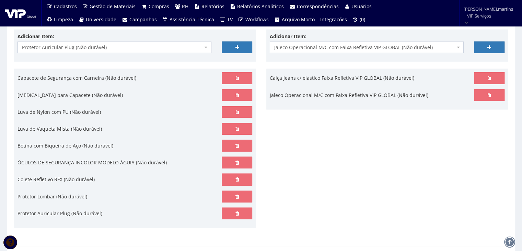
click at [405, 44] on span "Jaleco Operacional M/C com Faixa Refletiva VIP GLOBAL (Não durável)" at bounding box center [364, 47] width 181 height 7
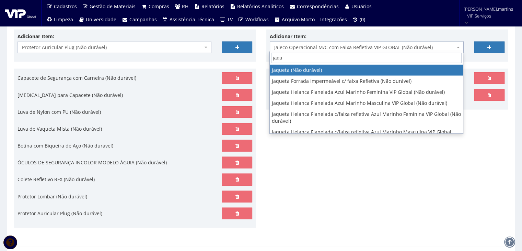
type input "jaque"
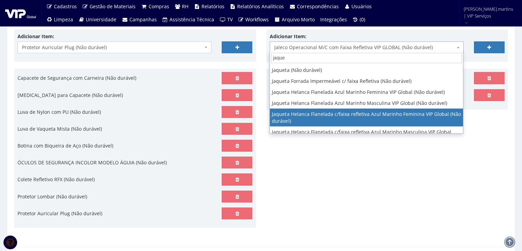
select select "2844"
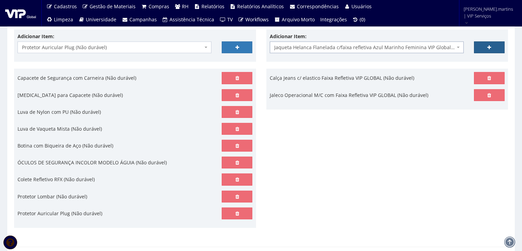
click at [493, 42] on link at bounding box center [489, 48] width 31 height 12
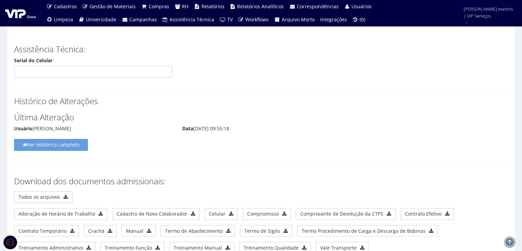
scroll to position [3767, 0]
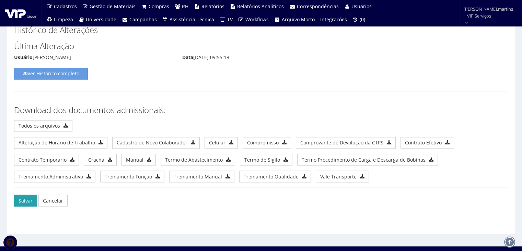
click at [25, 194] on button "Salvar" at bounding box center [25, 200] width 23 height 12
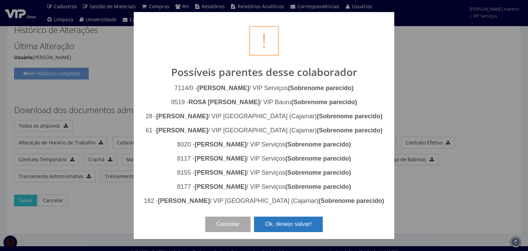
click at [278, 223] on button "Ok, desejo salvar!" at bounding box center [288, 223] width 69 height 15
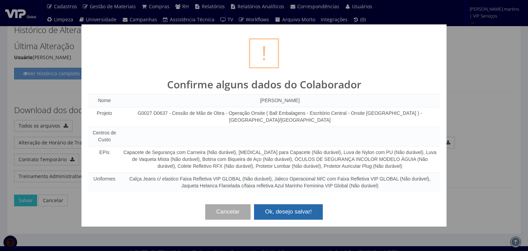
click at [273, 208] on button "Ok, desejo salvar!" at bounding box center [288, 211] width 69 height 15
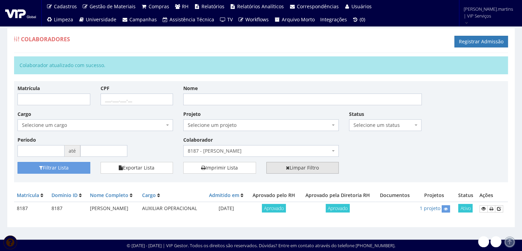
scroll to position [15, 0]
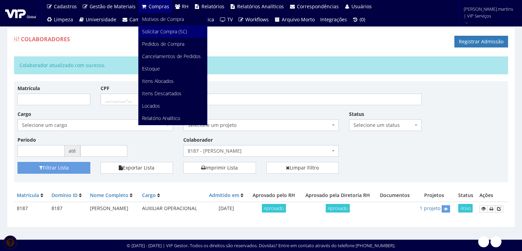
click at [157, 31] on span "Solicitar Compra (SC)" at bounding box center [164, 31] width 45 height 7
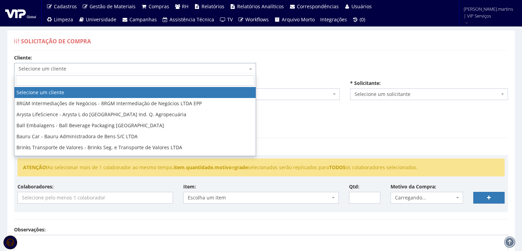
click at [137, 66] on span "Selecione um cliente" at bounding box center [133, 68] width 229 height 7
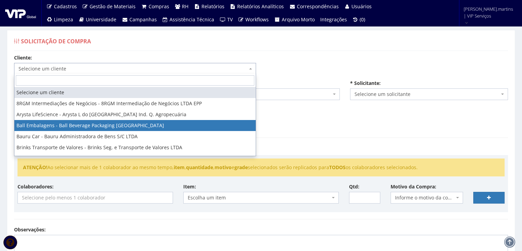
select select "3"
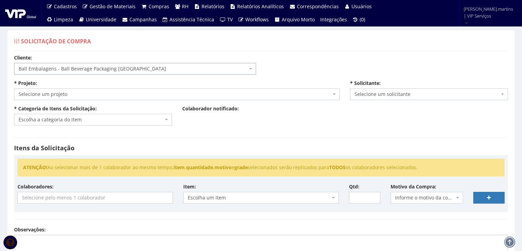
click at [77, 94] on span "Selecione um projeto" at bounding box center [175, 94] width 313 height 7
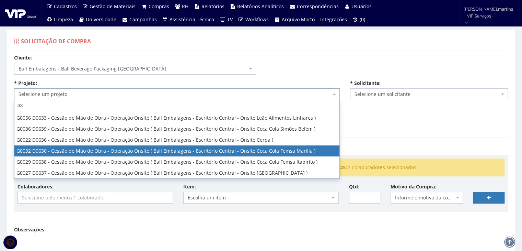
type input "637"
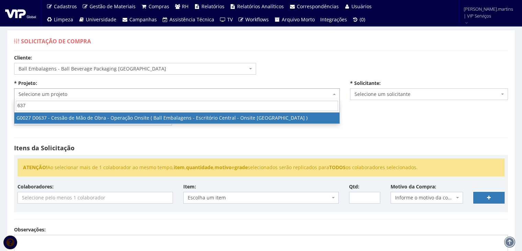
select select "27"
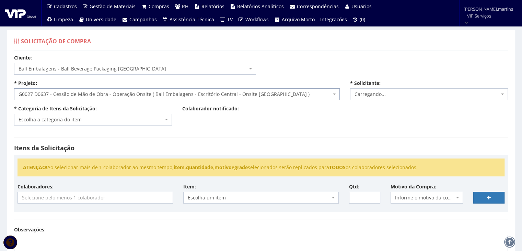
select select "2471"
click at [70, 199] on input "search" at bounding box center [95, 197] width 155 height 11
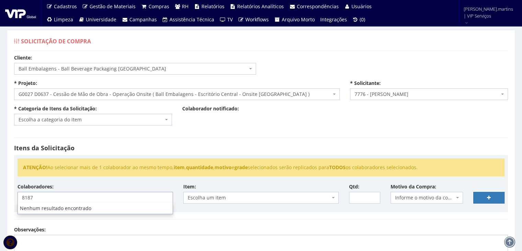
type input "8187"
click at [162, 180] on div "ATENÇÃO! Ao selecionar mais de 1 colaborador ao mesmo tempo, item , quantidade …" at bounding box center [261, 170] width 498 height 25
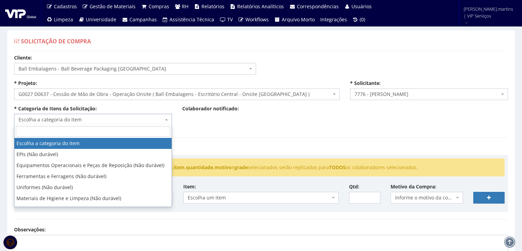
click at [115, 119] on span "Escolha a categoria do item" at bounding box center [91, 119] width 145 height 7
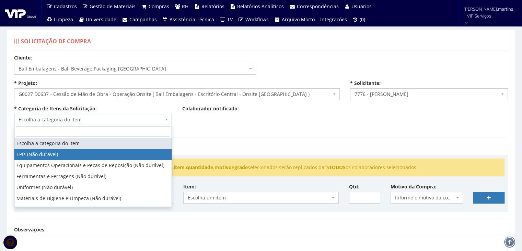
select select "1"
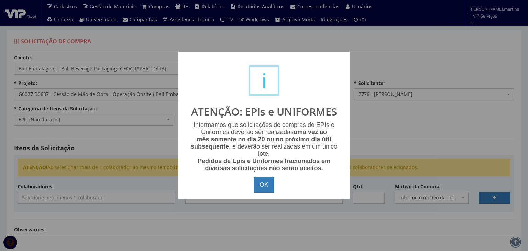
drag, startPoint x: 262, startPoint y: 187, endPoint x: 249, endPoint y: 188, distance: 13.7
click at [262, 187] on button "OK" at bounding box center [264, 185] width 21 height 16
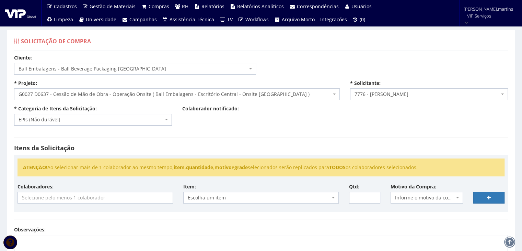
click at [149, 200] on input "search" at bounding box center [95, 197] width 155 height 11
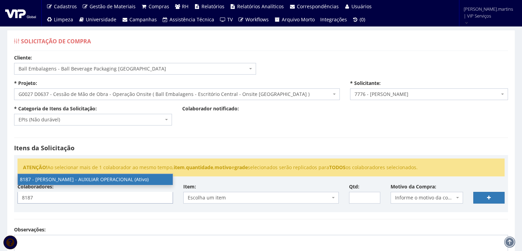
type input "8187"
select select "4101"
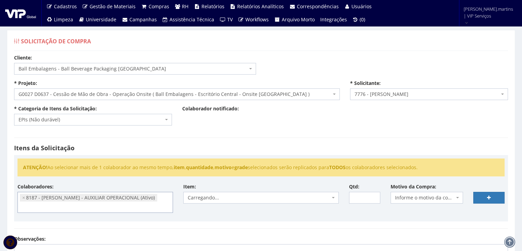
scroll to position [21, 0]
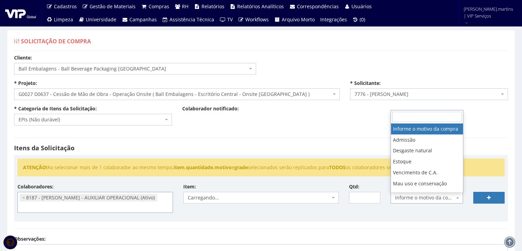
click at [424, 195] on span "Informe o motivo da compra" at bounding box center [425, 197] width 60 height 7
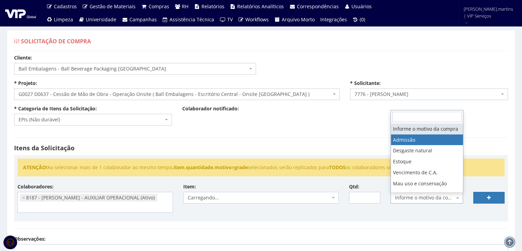
select select "1"
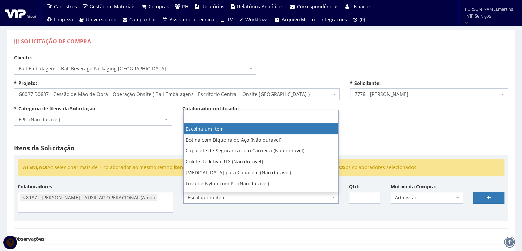
click at [319, 194] on span "Escolha um item" at bounding box center [259, 197] width 143 height 7
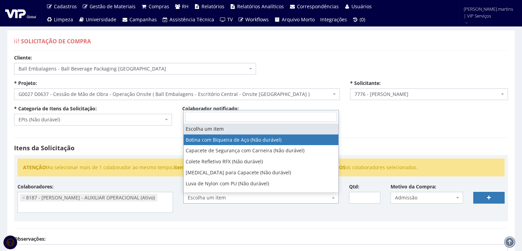
select select "46"
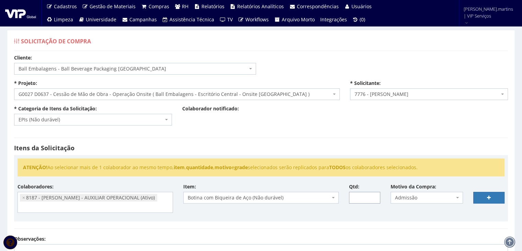
click at [374, 192] on input "Qtd:" at bounding box center [364, 198] width 31 height 12
type input "1"
click at [375, 195] on input "1" at bounding box center [364, 198] width 31 height 12
click at [483, 196] on link at bounding box center [489, 198] width 31 height 12
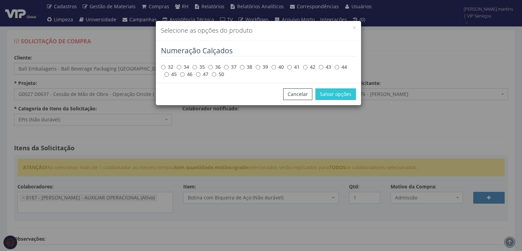
click at [319, 65] on div "32 34 35 36 37 38 39 40 41 42 43 44 45 46 47 50" at bounding box center [258, 70] width 195 height 14
click at [322, 68] on input "43" at bounding box center [321, 67] width 4 height 4
radio input "true"
click at [331, 99] on button "Salvar opções" at bounding box center [336, 94] width 41 height 12
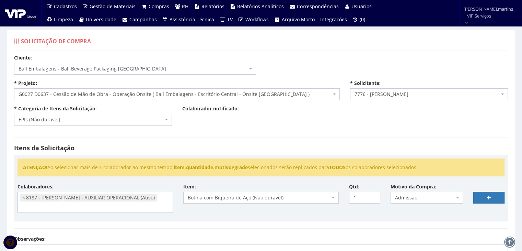
scroll to position [69, 0]
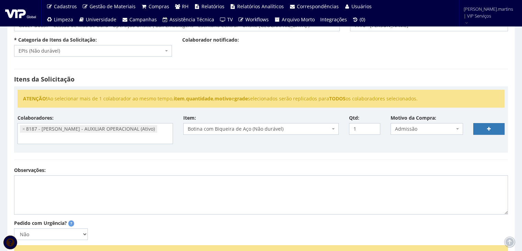
select select
type input "0"
select select
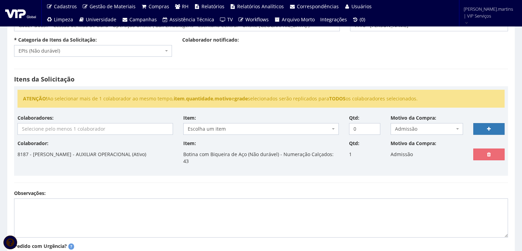
click at [130, 123] on input "search" at bounding box center [95, 128] width 155 height 11
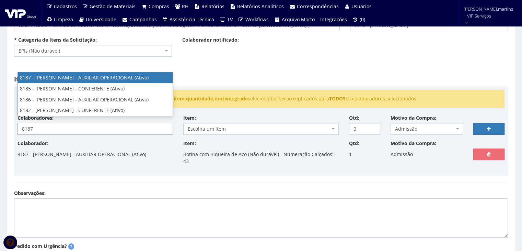
type input "8187"
select select "4101"
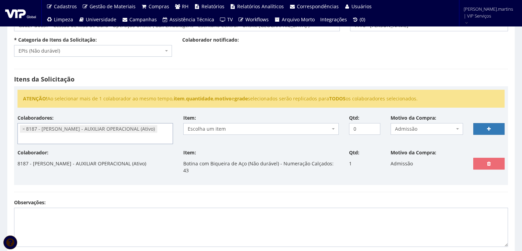
click at [331, 128] on span "Escolha um item" at bounding box center [261, 129] width 156 height 12
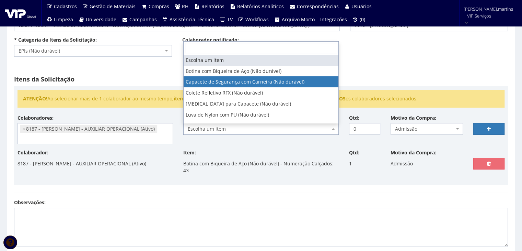
select select "81"
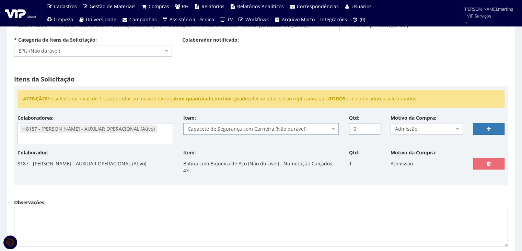
click at [373, 124] on input "0" at bounding box center [364, 129] width 31 height 12
type input "1"
click at [374, 126] on input "1" at bounding box center [364, 129] width 31 height 12
click at [486, 127] on link at bounding box center [489, 129] width 31 height 12
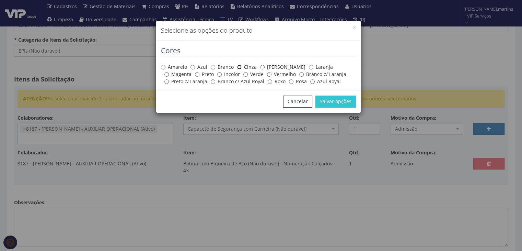
click at [238, 66] on input "Cinza" at bounding box center [239, 67] width 4 height 4
radio input "true"
click at [327, 102] on button "Salvar opções" at bounding box center [336, 101] width 41 height 12
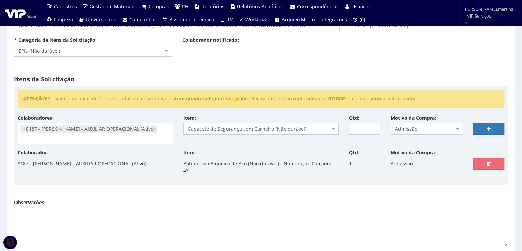
select select
type input "0"
select select
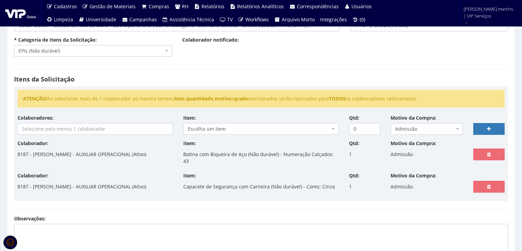
click at [102, 124] on input "search" at bounding box center [95, 128] width 155 height 11
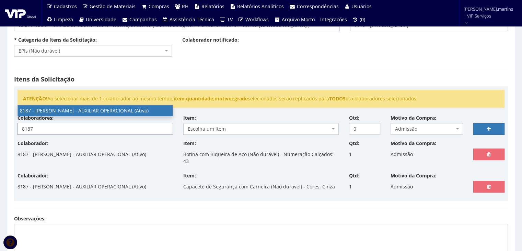
type input "8187"
select select "4101"
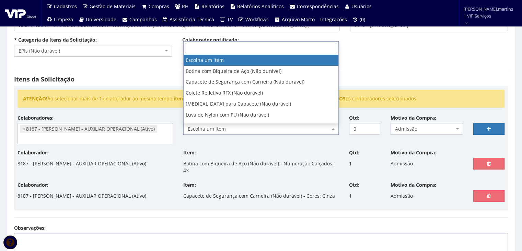
click at [220, 126] on span "Escolha um item" at bounding box center [259, 128] width 143 height 7
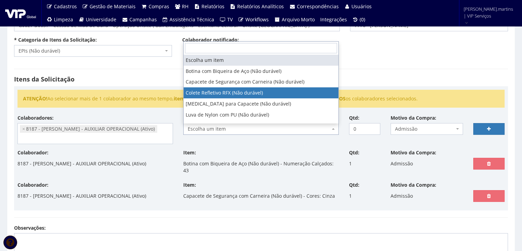
select select "104"
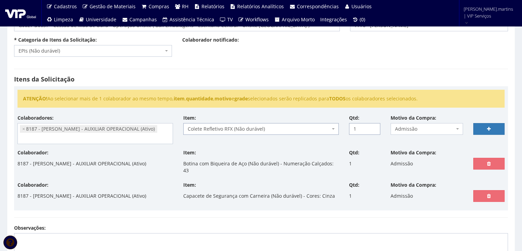
drag, startPoint x: 373, startPoint y: 125, endPoint x: 391, endPoint y: 124, distance: 18.2
type input "1"
click at [373, 124] on input "1" at bounding box center [364, 129] width 31 height 12
click at [489, 126] on icon at bounding box center [489, 128] width 4 height 5
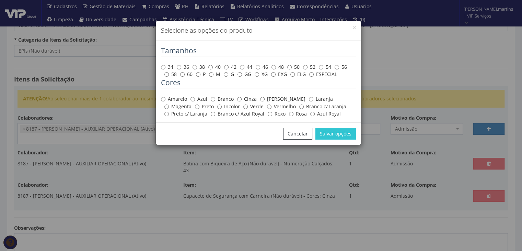
click at [180, 98] on label "Amarelo" at bounding box center [174, 98] width 26 height 7
click at [166, 98] on input "Amarelo" at bounding box center [163, 99] width 4 height 4
radio input "true"
click at [227, 74] on input "G" at bounding box center [226, 74] width 4 height 4
radio input "true"
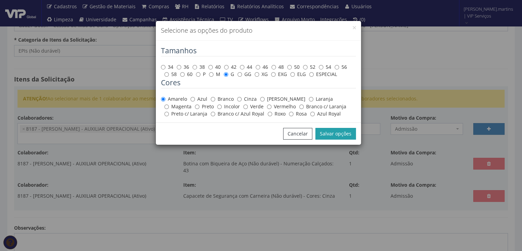
click at [328, 134] on button "Salvar opções" at bounding box center [336, 134] width 41 height 12
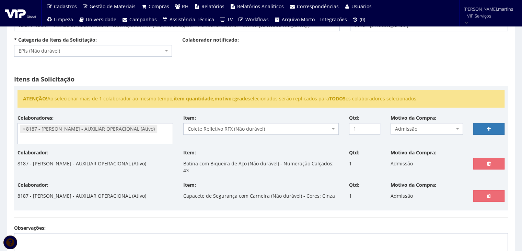
select select
type input "0"
select select
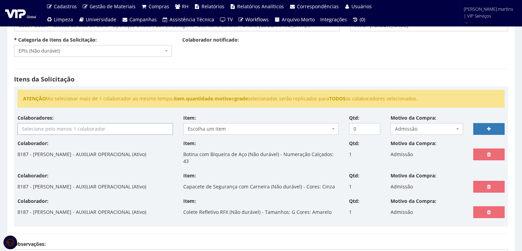
click at [76, 123] on input "search" at bounding box center [95, 128] width 155 height 11
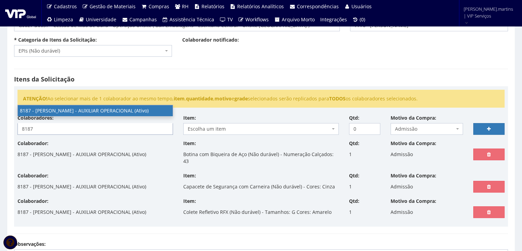
type input "8187"
select select "4101"
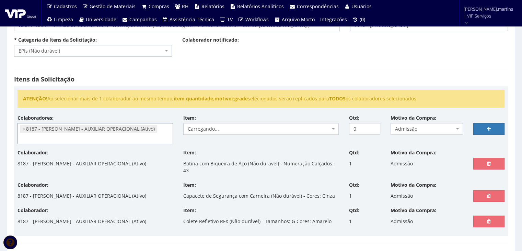
click at [322, 130] on span "Carregando..." at bounding box center [259, 128] width 143 height 7
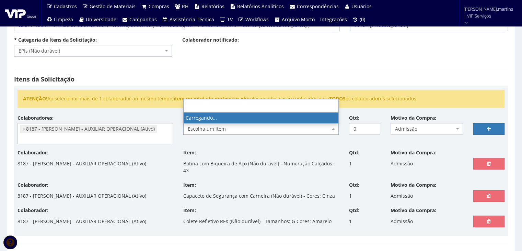
click at [322, 130] on span "Escolha um item" at bounding box center [259, 128] width 143 height 7
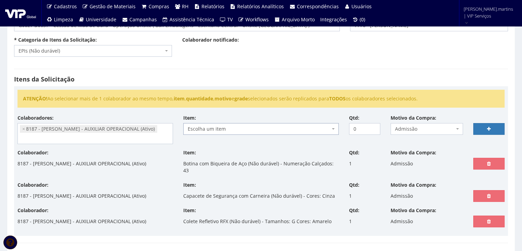
click at [322, 130] on span "Escolha um item" at bounding box center [259, 128] width 143 height 7
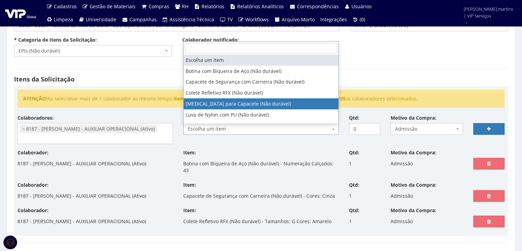
select select "197"
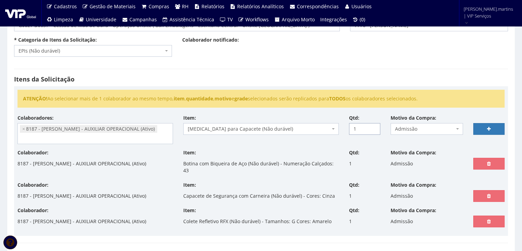
type input "1"
click at [371, 125] on input "1" at bounding box center [364, 129] width 31 height 12
click at [483, 127] on link at bounding box center [489, 129] width 31 height 12
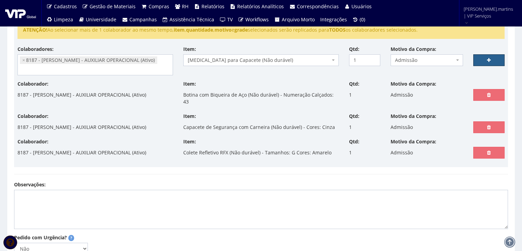
select select
type input "0"
select select
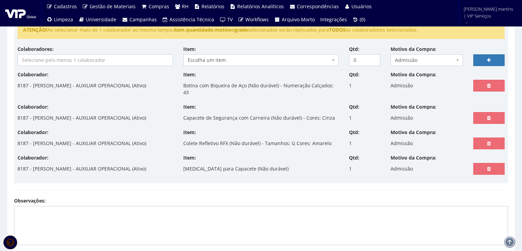
click at [97, 61] on input "search" at bounding box center [95, 60] width 155 height 11
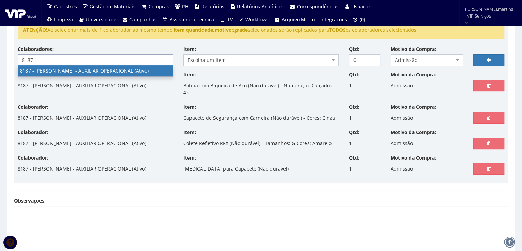
type input "8187"
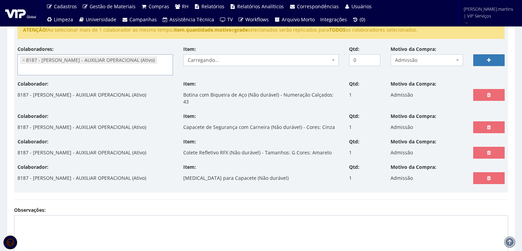
select select "4101"
click at [240, 61] on span "Escolha um item" at bounding box center [259, 60] width 143 height 7
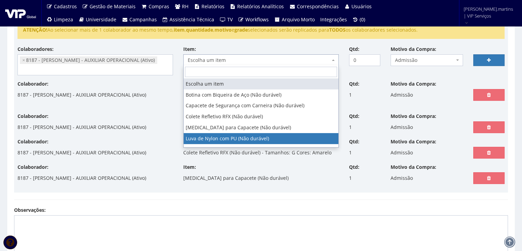
select select "216"
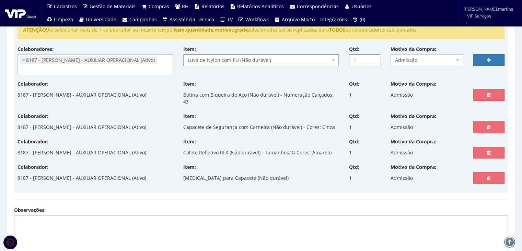
click at [375, 58] on input "1" at bounding box center [364, 60] width 31 height 12
click at [375, 58] on input "2" at bounding box center [364, 60] width 31 height 12
type input "3"
click at [375, 58] on input "3" at bounding box center [364, 60] width 31 height 12
click at [493, 59] on link at bounding box center [489, 60] width 31 height 12
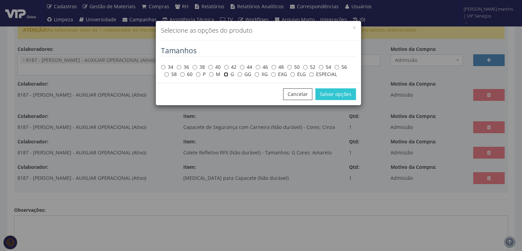
click at [227, 75] on input "G" at bounding box center [226, 74] width 4 height 4
radio input "true"
click at [335, 93] on button "Salvar opções" at bounding box center [336, 94] width 41 height 12
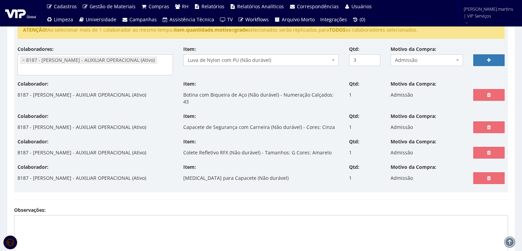
select select
type input "0"
select select
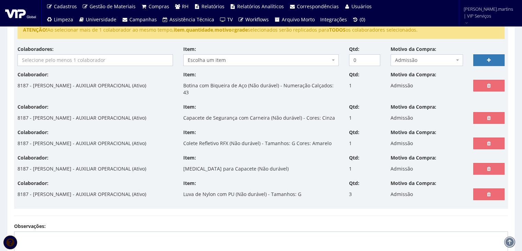
click at [142, 60] on input "search" at bounding box center [95, 60] width 155 height 11
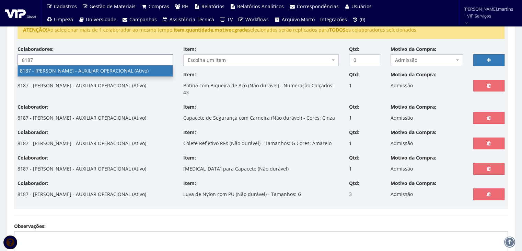
type input "8187"
select select "4101"
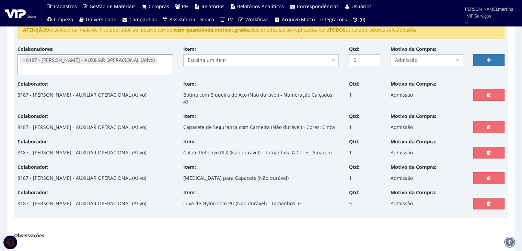
click at [253, 57] on span "Escolha um item" at bounding box center [259, 60] width 143 height 7
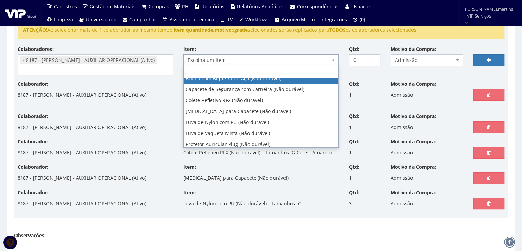
scroll to position [23, 0]
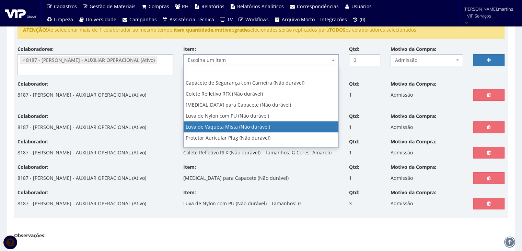
select select "220"
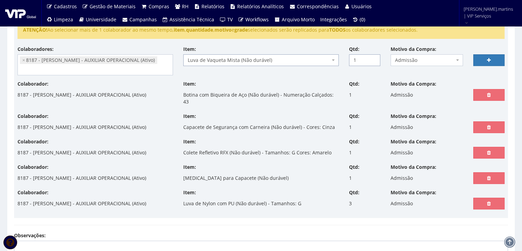
type input "1"
click at [375, 58] on input "1" at bounding box center [364, 60] width 31 height 12
click at [480, 57] on link at bounding box center [489, 60] width 31 height 12
select select
type input "0"
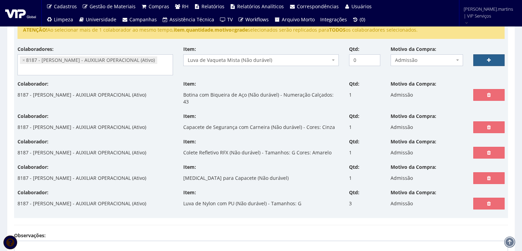
select select
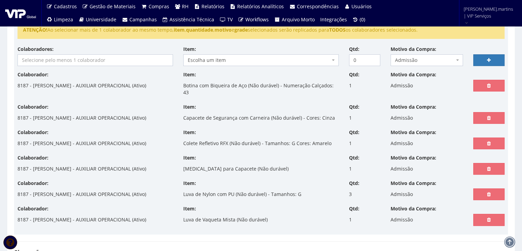
click at [93, 57] on input "search" at bounding box center [95, 60] width 155 height 11
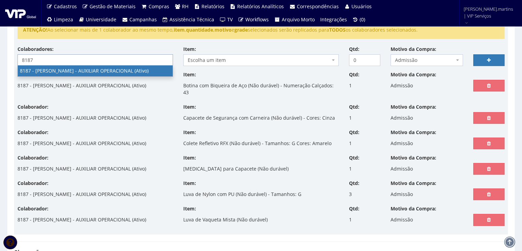
type input "8187"
select select "4101"
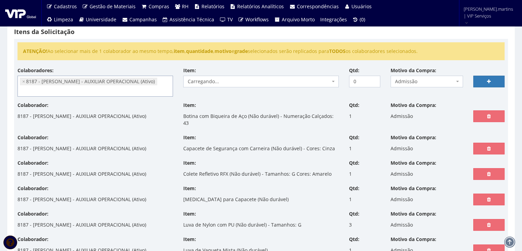
scroll to position [114, 0]
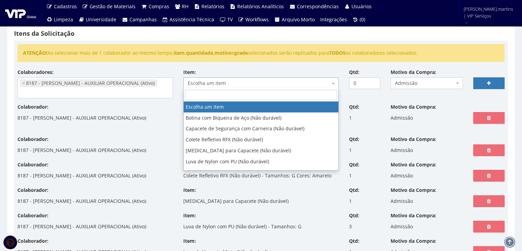
click at [214, 80] on span "Escolha um item" at bounding box center [259, 83] width 143 height 7
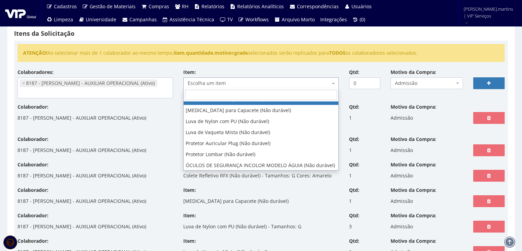
scroll to position [46, 0]
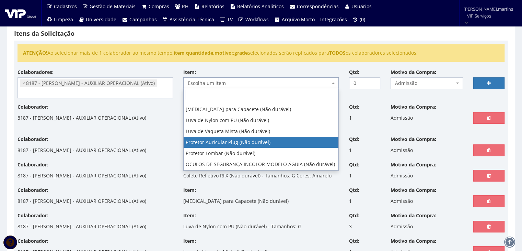
select select "292"
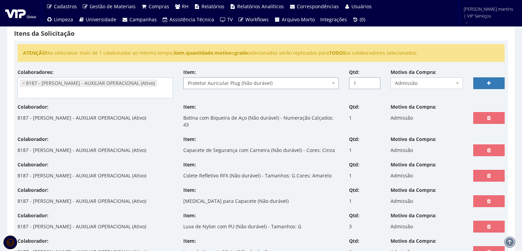
click at [373, 80] on input "1" at bounding box center [364, 83] width 31 height 12
click at [373, 80] on input "2" at bounding box center [364, 83] width 31 height 12
type input "3"
click at [373, 80] on input "3" at bounding box center [364, 83] width 31 height 12
click at [482, 81] on link at bounding box center [489, 83] width 31 height 12
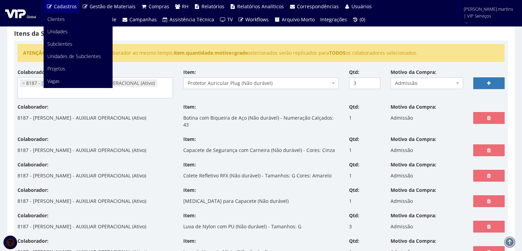
select select
type input "0"
select select
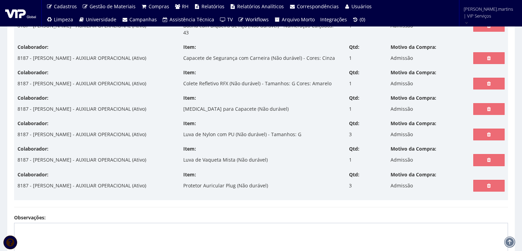
scroll to position [114, 0]
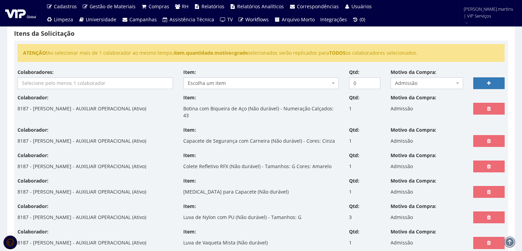
click at [125, 86] on input "search" at bounding box center [95, 83] width 155 height 11
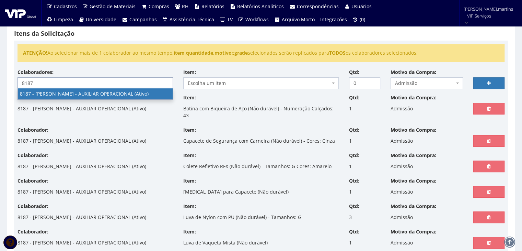
type input "8187"
select select "4101"
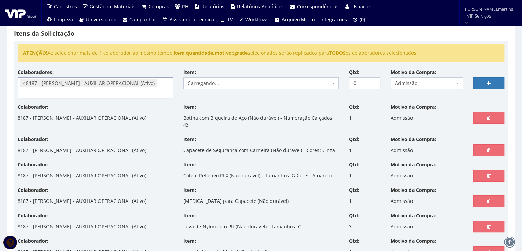
click at [209, 80] on span "Carregando..." at bounding box center [259, 83] width 143 height 7
click at [218, 85] on span "Carregando..." at bounding box center [259, 83] width 143 height 7
click at [217, 82] on span "Carregando..." at bounding box center [259, 83] width 143 height 7
click at [217, 81] on span "Carregando..." at bounding box center [259, 83] width 143 height 7
click at [217, 81] on span "Escolha um item" at bounding box center [259, 83] width 143 height 7
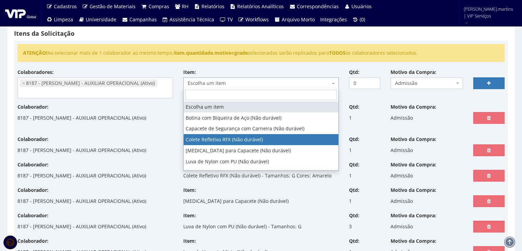
scroll to position [48, 0]
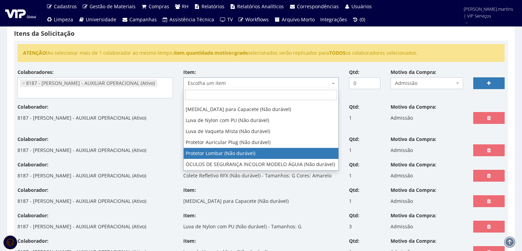
select select "295"
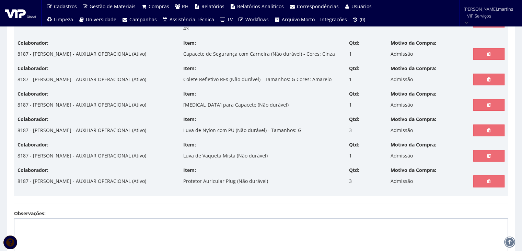
scroll to position [137, 0]
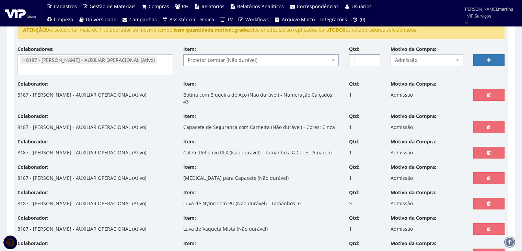
type input "1"
click at [373, 57] on input "1" at bounding box center [364, 60] width 31 height 12
click at [492, 59] on link at bounding box center [489, 60] width 31 height 12
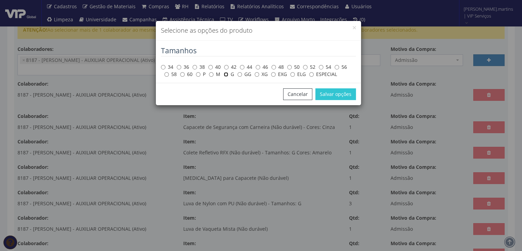
click at [227, 75] on input "G" at bounding box center [226, 74] width 4 height 4
radio input "true"
click at [330, 93] on button "Salvar opções" at bounding box center [336, 94] width 41 height 12
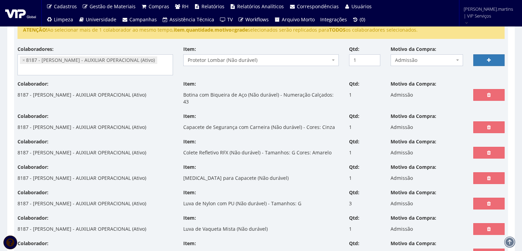
select select
type input "0"
select select
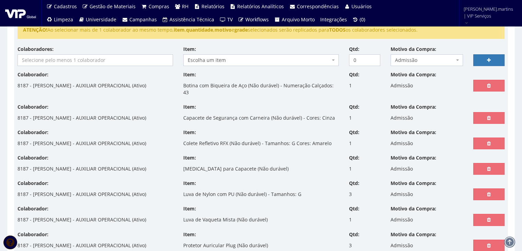
click at [139, 55] on input "search" at bounding box center [95, 60] width 155 height 11
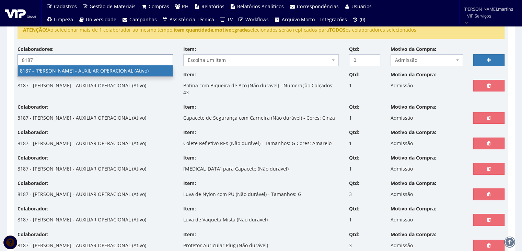
type input "8187"
select select "4101"
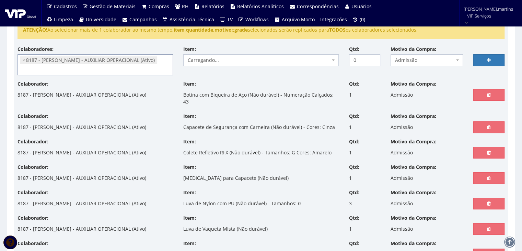
click at [254, 59] on span "Carregando..." at bounding box center [259, 60] width 143 height 7
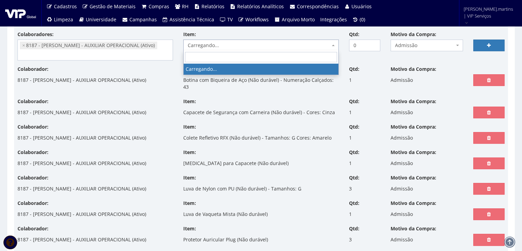
scroll to position [160, 0]
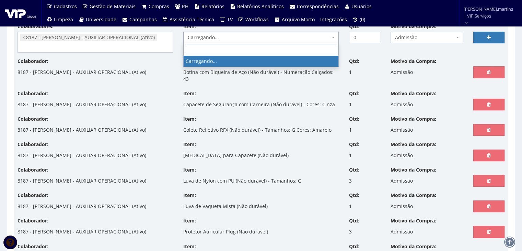
click at [251, 46] on input "search" at bounding box center [261, 49] width 152 height 10
click at [255, 40] on span "Escolha um item" at bounding box center [259, 37] width 143 height 7
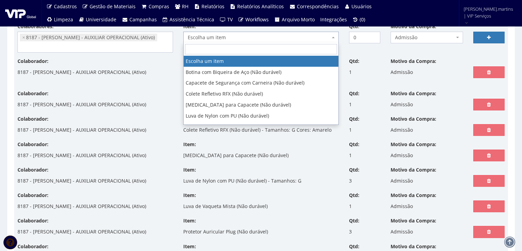
click at [254, 35] on span "Escolha um item" at bounding box center [259, 37] width 143 height 7
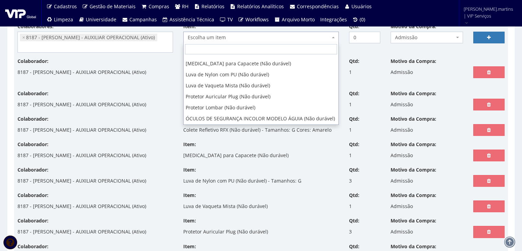
scroll to position [48, 0]
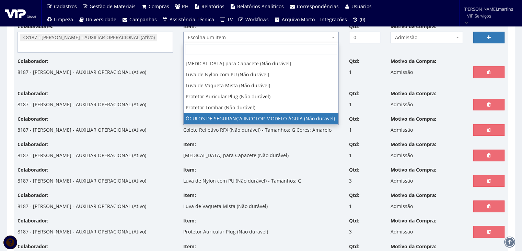
select select "1840"
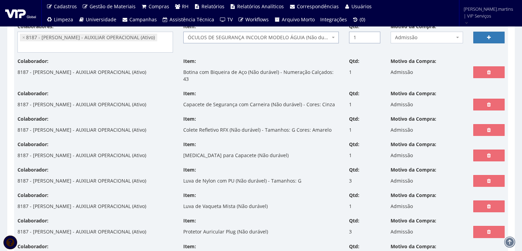
type input "1"
click at [372, 35] on input "1" at bounding box center [364, 38] width 31 height 12
click at [486, 36] on link at bounding box center [489, 38] width 31 height 12
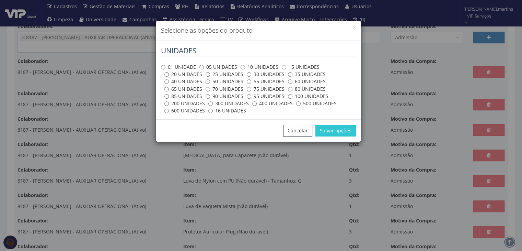
click at [185, 67] on label "01 UNIDADE" at bounding box center [178, 67] width 35 height 7
click at [166, 67] on input "01 UNIDADE" at bounding box center [163, 67] width 4 height 4
radio input "true"
click at [339, 130] on button "Salvar opções" at bounding box center [336, 131] width 41 height 12
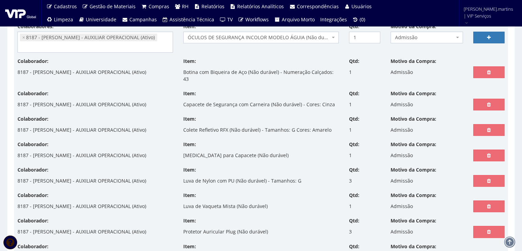
select select
type input "0"
select select
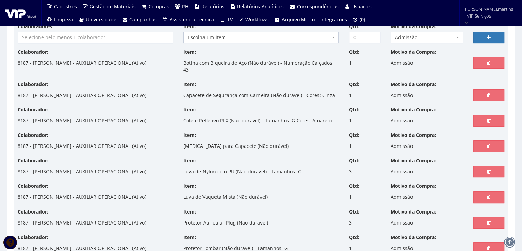
click at [89, 37] on input "search" at bounding box center [95, 37] width 155 height 11
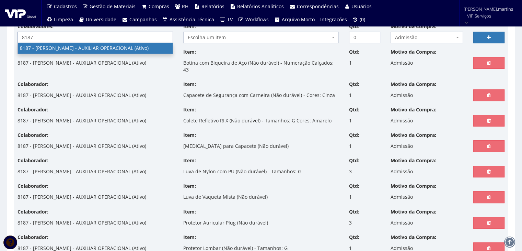
type input "8187"
select select "4101"
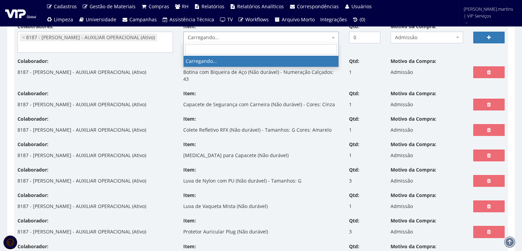
click at [218, 34] on span "Carregando..." at bounding box center [259, 37] width 143 height 7
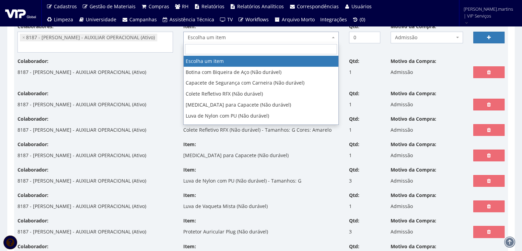
click at [218, 34] on span "Escolha um item" at bounding box center [259, 37] width 143 height 7
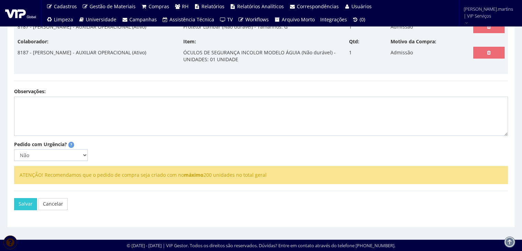
scroll to position [437, 0]
drag, startPoint x: 46, startPoint y: 155, endPoint x: 44, endPoint y: 158, distance: 4.3
click at [46, 154] on select "Não Sim" at bounding box center [51, 155] width 74 height 12
select select "1"
click at [14, 149] on select "Não Sim" at bounding box center [51, 155] width 74 height 12
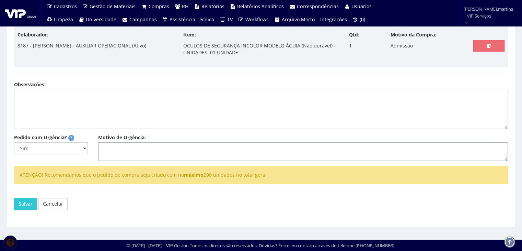
click at [109, 156] on textarea "Motivo de Urgência:" at bounding box center [303, 151] width 410 height 19
type textarea "Admissão"
click at [25, 210] on button "Salvar" at bounding box center [25, 204] width 23 height 12
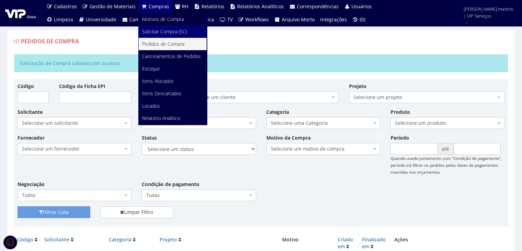
click at [155, 30] on span "Solicitar Compra (SC)" at bounding box center [164, 31] width 45 height 7
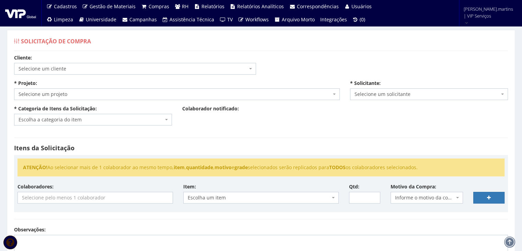
click at [92, 68] on span "Selecione um cliente" at bounding box center [133, 68] width 229 height 7
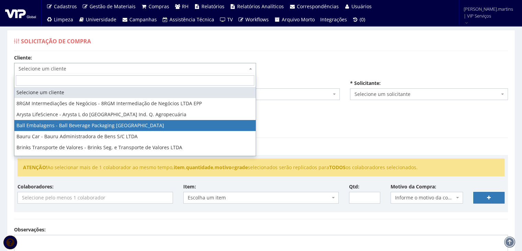
select select "3"
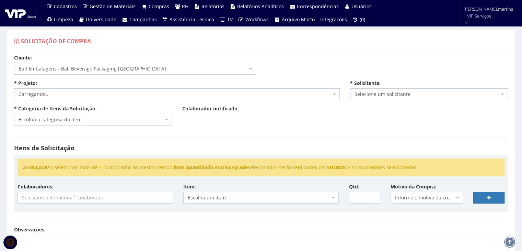
click at [85, 88] on div "* Projeto: Carregando... [GEOGRAPHIC_DATA]..." at bounding box center [177, 90] width 336 height 20
click at [85, 92] on span "Carregando..." at bounding box center [175, 94] width 313 height 7
click at [85, 92] on span "Selecione um projeto" at bounding box center [175, 94] width 313 height 7
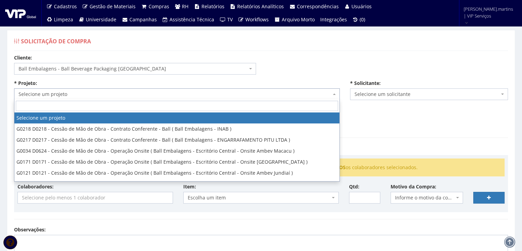
click at [85, 92] on span "Selecione um projeto" at bounding box center [175, 94] width 313 height 7
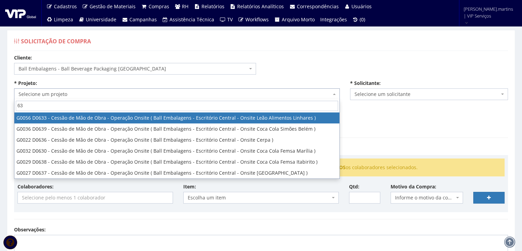
type input "637"
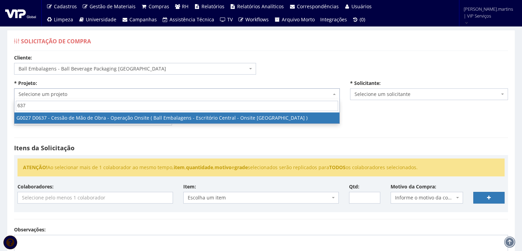
select select "27"
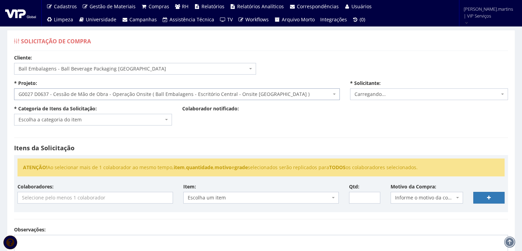
select select "2471"
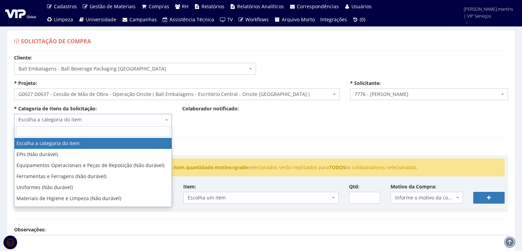
click at [70, 121] on span "Escolha a categoria do item" at bounding box center [91, 119] width 145 height 7
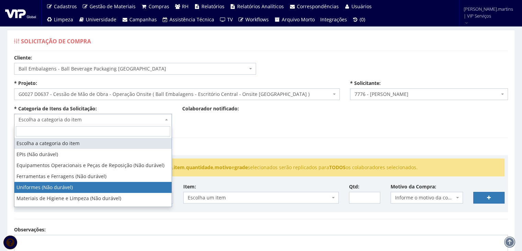
select select "4"
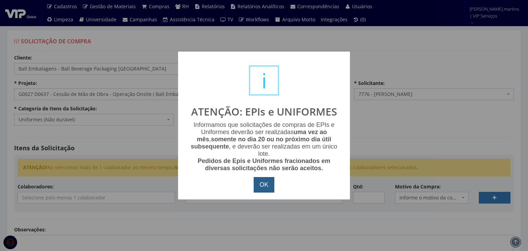
click at [260, 185] on button "OK" at bounding box center [264, 185] width 21 height 16
